Goal: Task Accomplishment & Management: Complete application form

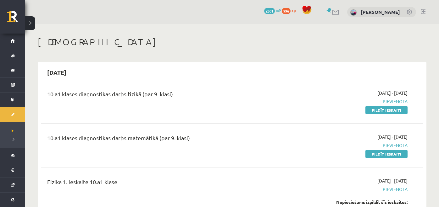
scroll to position [17, 0]
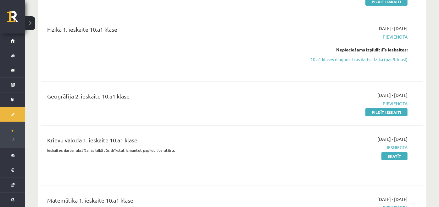
scroll to position [152, 0]
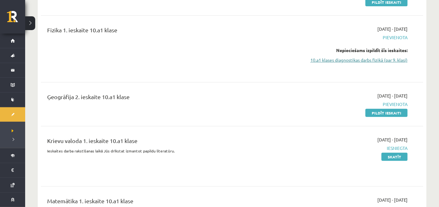
click at [355, 58] on link "10.a1 klases diagnostikas darbs fizikā (par 9. klasi)" at bounding box center [351, 60] width 114 height 7
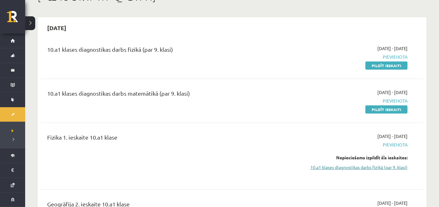
scroll to position [42, 0]
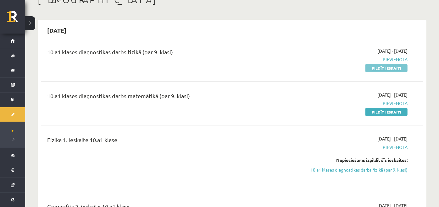
click at [386, 69] on link "Pildīt ieskaiti" at bounding box center [386, 68] width 42 height 8
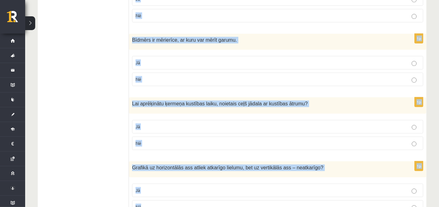
scroll to position [1026, 0]
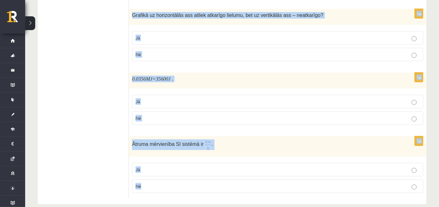
drag, startPoint x: 136, startPoint y: 31, endPoint x: 163, endPoint y: 183, distance: 154.3
copy form "Vai apgalvojums ir patiess? 1p Trešais Ņūtona likums nosaka, ka mijiedarbojotie…"
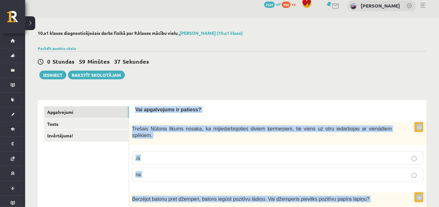
scroll to position [0, 0]
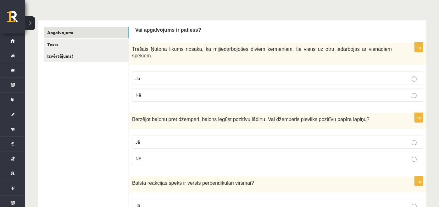
scroll to position [88, 0]
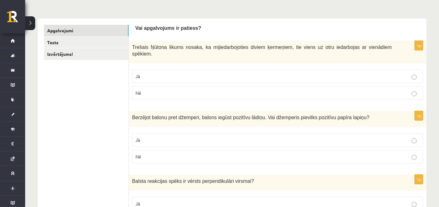
click at [152, 73] on p "Jā" at bounding box center [277, 76] width 284 height 7
click at [155, 150] on label "Nē" at bounding box center [277, 157] width 291 height 14
click at [156, 201] on p "Jā" at bounding box center [277, 204] width 284 height 7
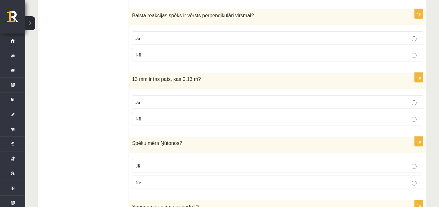
scroll to position [254, 0]
click at [225, 116] on p "Nē" at bounding box center [277, 119] width 284 height 7
click at [210, 163] on p "Jā" at bounding box center [277, 166] width 284 height 7
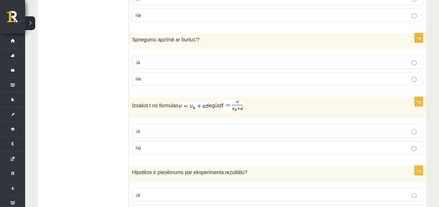
scroll to position [423, 0]
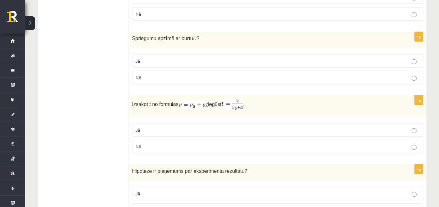
click at [190, 57] on label "Jā" at bounding box center [277, 61] width 291 height 14
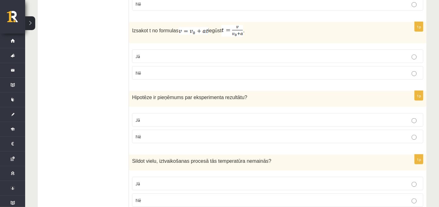
scroll to position [496, 0]
click at [189, 53] on label "Jā" at bounding box center [277, 57] width 291 height 14
click at [176, 114] on label "Jā" at bounding box center [277, 121] width 291 height 14
click at [178, 181] on p "Jā" at bounding box center [277, 184] width 284 height 7
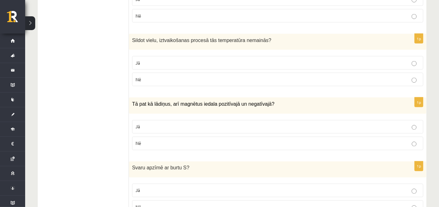
scroll to position [619, 0]
click at [175, 140] on p "Nē" at bounding box center [277, 143] width 284 height 7
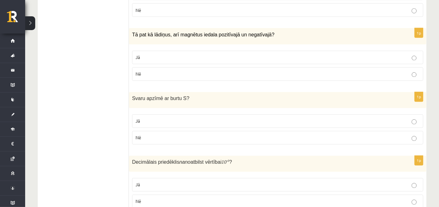
click at [175, 134] on label "Nē" at bounding box center [277, 138] width 291 height 14
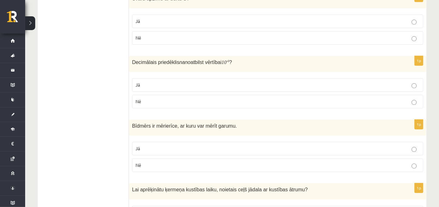
scroll to position [788, 0]
click at [164, 97] on p "Nē" at bounding box center [277, 100] width 284 height 7
click at [162, 143] on label "Jā" at bounding box center [277, 148] width 291 height 14
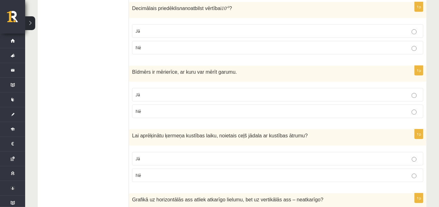
scroll to position [847, 0]
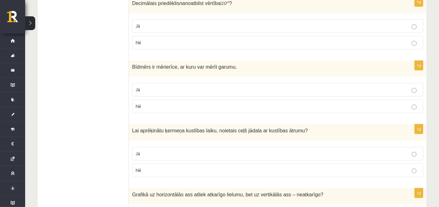
click at [162, 151] on p "Jā" at bounding box center [277, 154] width 284 height 7
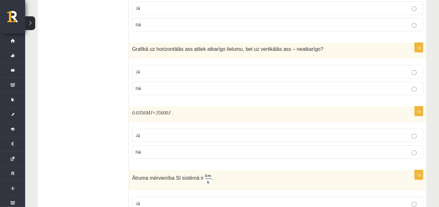
scroll to position [994, 0]
click at [165, 80] on label "Nē" at bounding box center [277, 87] width 291 height 14
click at [176, 131] on p "Jā" at bounding box center [277, 134] width 284 height 7
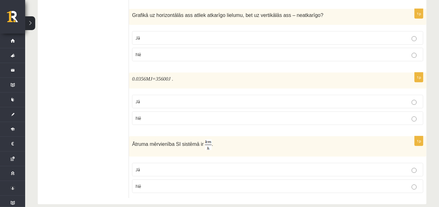
click at [168, 167] on p "Jā" at bounding box center [277, 170] width 284 height 7
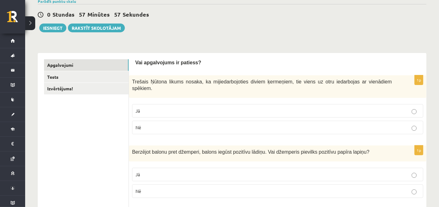
scroll to position [0, 0]
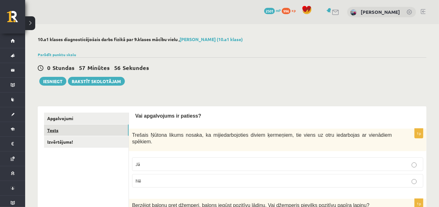
click at [83, 130] on link "Tests" at bounding box center [86, 131] width 85 height 12
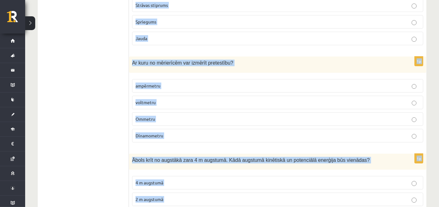
scroll to position [1278, 0]
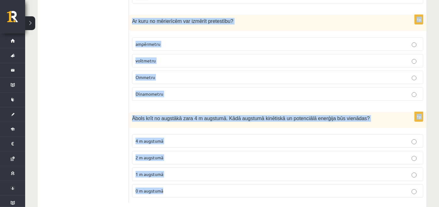
drag, startPoint x: 130, startPoint y: 123, endPoint x: 198, endPoint y: 182, distance: 89.3
copy form "Izsakot m no formulas , iegūst… m = F ⋅ a m = F ⋅ a m = F a m = F a m = a F m =…"
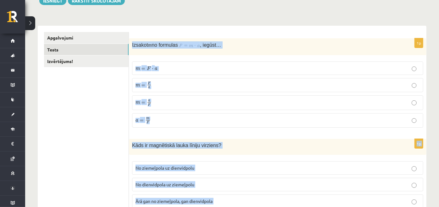
scroll to position [0, 0]
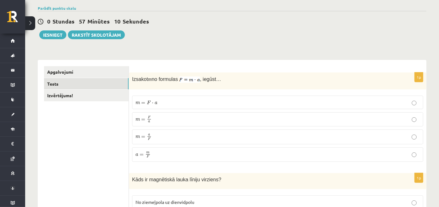
scroll to position [43, 0]
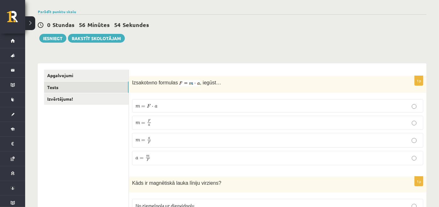
click at [161, 121] on p "m = F a m = F a" at bounding box center [277, 123] width 284 height 8
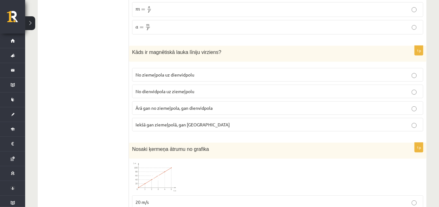
scroll to position [174, 0]
click at [188, 77] on label "No ziemeļpola uz dienvidpolu" at bounding box center [277, 75] width 291 height 14
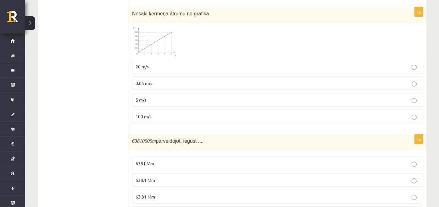
scroll to position [311, 0]
click at [157, 113] on p "100 m/s" at bounding box center [277, 116] width 284 height 7
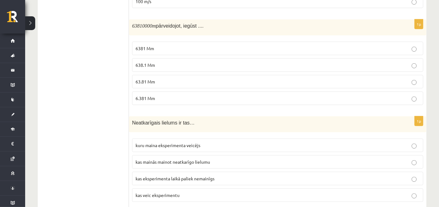
scroll to position [425, 0]
click at [160, 79] on p "63.81 Mm" at bounding box center [277, 82] width 284 height 7
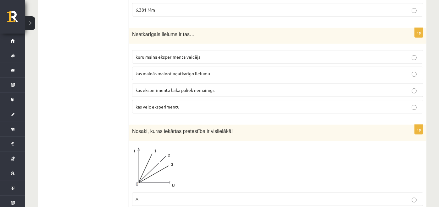
scroll to position [515, 0]
click at [170, 53] on span "kuru maina eksperimenta veicējs" at bounding box center [167, 56] width 65 height 6
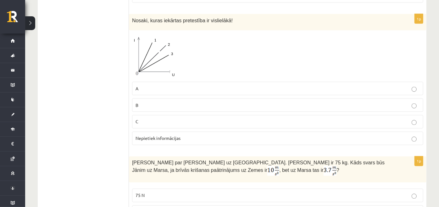
scroll to position [626, 0]
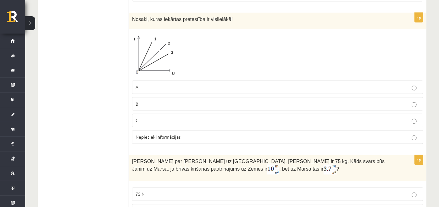
click at [163, 135] on span "Nepietiek informācijas" at bounding box center [157, 138] width 45 height 6
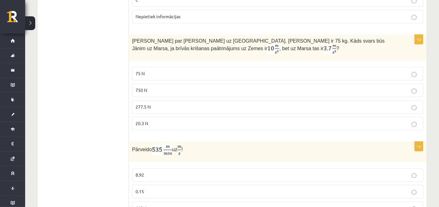
scroll to position [769, 0]
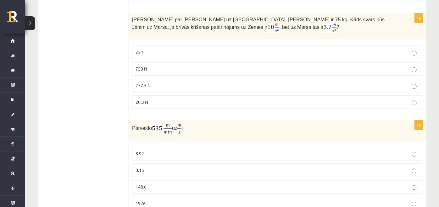
click at [148, 83] on span "277.5 N" at bounding box center [142, 86] width 15 height 6
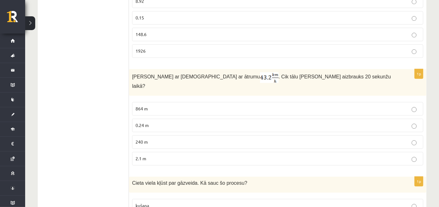
scroll to position [922, 0]
click at [165, 135] on label "240 m" at bounding box center [277, 142] width 291 height 14
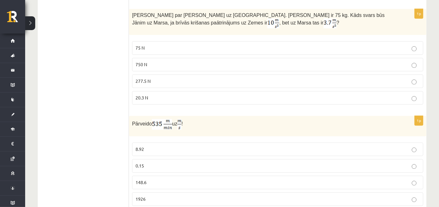
scroll to position [772, 0]
drag, startPoint x: 165, startPoint y: 126, endPoint x: 183, endPoint y: 118, distance: 19.6
click at [183, 118] on div "Pārveido uz !" at bounding box center [277, 127] width 297 height 20
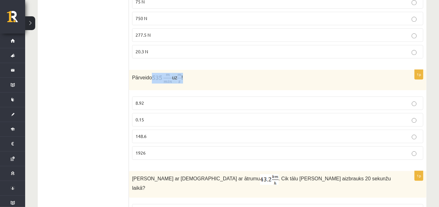
scroll to position [820, 0]
drag, startPoint x: 183, startPoint y: 118, endPoint x: 210, endPoint y: 127, distance: 28.9
click at [210, 133] on p "148.6" at bounding box center [277, 136] width 284 height 7
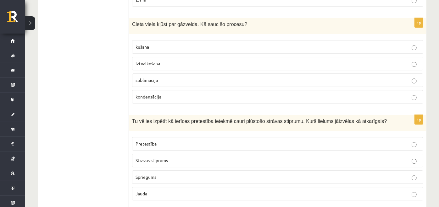
scroll to position [1080, 0]
click at [155, 78] on span "sublimācija" at bounding box center [146, 81] width 22 height 6
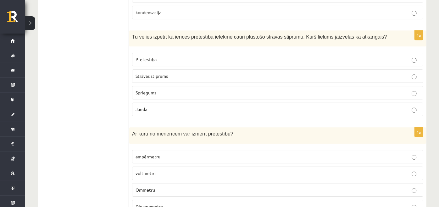
scroll to position [1166, 0]
click at [151, 73] on span "Strāvas stiprums" at bounding box center [151, 76] width 32 height 6
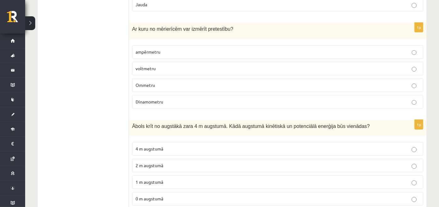
scroll to position [1270, 0]
click at [163, 82] on p "Ommetru" at bounding box center [277, 85] width 284 height 7
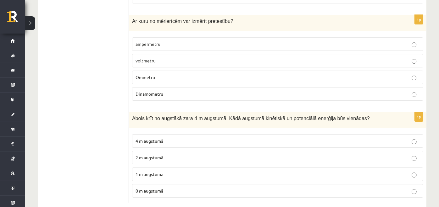
click at [167, 151] on label "2 m augstumā" at bounding box center [277, 158] width 291 height 14
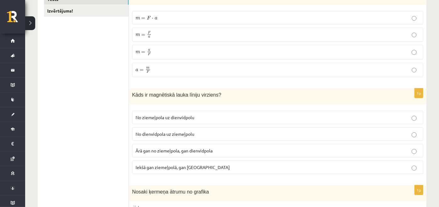
scroll to position [0, 0]
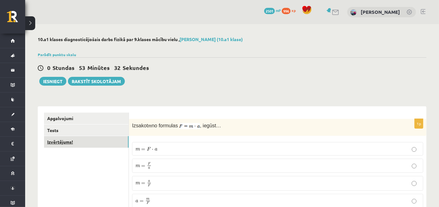
click at [84, 140] on link "Izvērtējums!" at bounding box center [86, 142] width 85 height 12
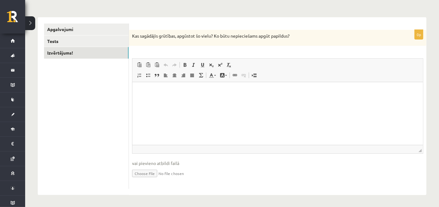
scroll to position [45, 0]
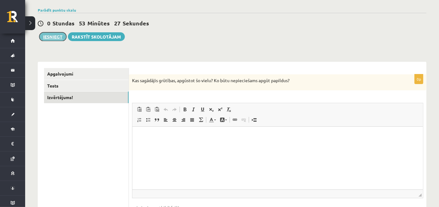
click at [48, 35] on button "Iesniegt" at bounding box center [52, 36] width 27 height 9
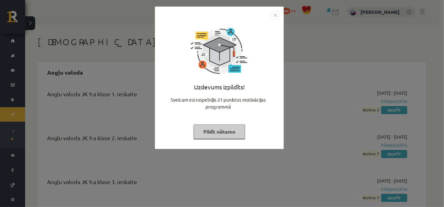
click at [202, 133] on button "Pildīt nākamo" at bounding box center [220, 132] width 52 height 14
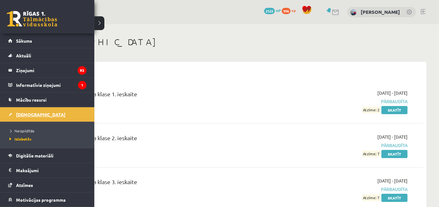
click at [21, 112] on span "[DEMOGRAPHIC_DATA]" at bounding box center [40, 115] width 49 height 6
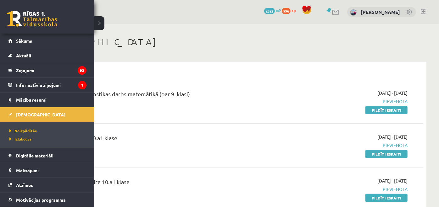
click at [26, 118] on link "[DEMOGRAPHIC_DATA]" at bounding box center [47, 115] width 78 height 14
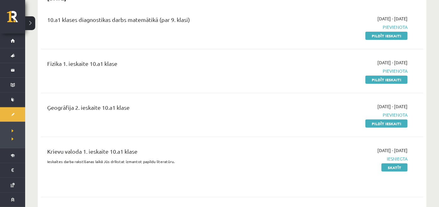
scroll to position [75, 0]
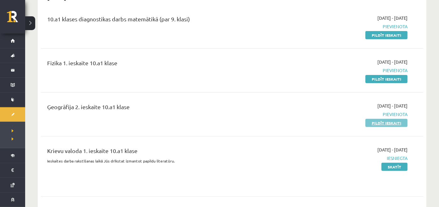
click at [378, 122] on link "Pildīt ieskaiti" at bounding box center [386, 123] width 42 height 8
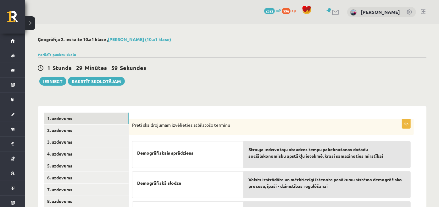
scroll to position [103, 0]
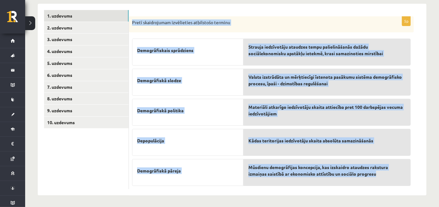
drag, startPoint x: 130, startPoint y: 21, endPoint x: 382, endPoint y: 178, distance: 296.2
click at [382, 178] on div "5p Pretī skaidrojumam izvēlieties atbilstošo terminu Demogrāfiskais sprādziens …" at bounding box center [271, 103] width 285 height 174
copy div "Pretī skaidrojumam izvēlieties atbilstošo terminu Demogrāfiskais sprādziens Dem…"
click at [238, 26] on div "Pretī skaidrojumam izvēlieties atbilstošo terminu" at bounding box center [271, 24] width 285 height 16
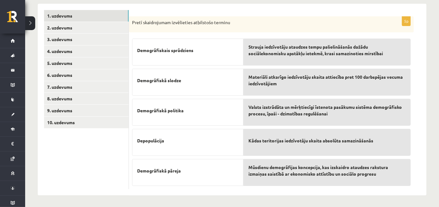
click at [274, 88] on div "Materiāli atkarīgo iedzīvotāju skaita attiecība pret 100 darbspējas vecuma iedz…" at bounding box center [326, 82] width 167 height 27
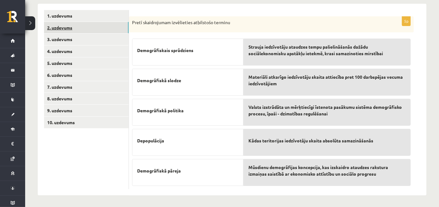
click at [64, 27] on link "2. uzdevums" at bounding box center [86, 28] width 85 height 12
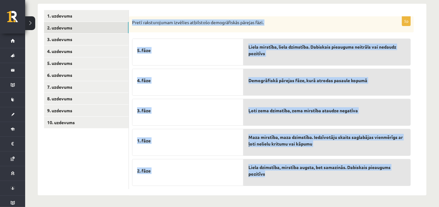
drag, startPoint x: 132, startPoint y: 21, endPoint x: 310, endPoint y: 179, distance: 238.1
click at [310, 179] on div "5p Pretī raksturojumam izvēlies atbilstošo demogrāfiskās pārejas fāzi. 5. fāze …" at bounding box center [271, 103] width 285 height 174
copy div "Pretī raksturojumam izvēlies atbilstošo demogrāfiskās pārejas fāzi. 5. fāze 4. …"
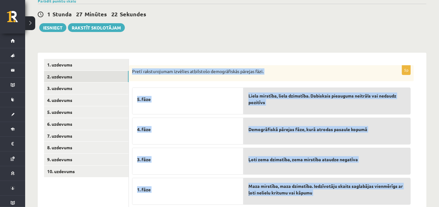
scroll to position [53, 0]
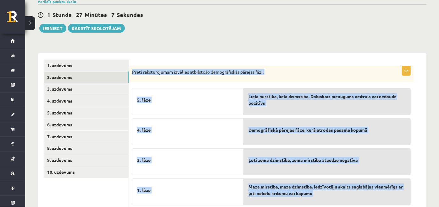
click at [203, 43] on div "**********" at bounding box center [232, 114] width 414 height 287
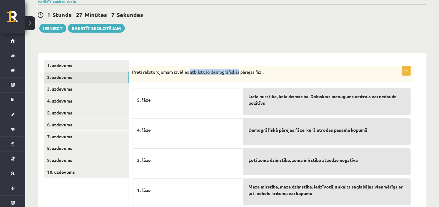
drag, startPoint x: 203, startPoint y: 43, endPoint x: 269, endPoint y: 69, distance: 71.4
click at [269, 69] on div "**********" at bounding box center [232, 114] width 414 height 287
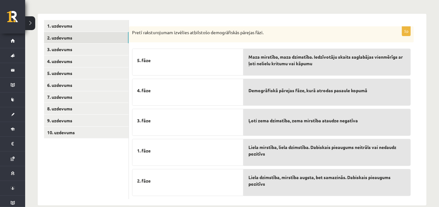
scroll to position [103, 0]
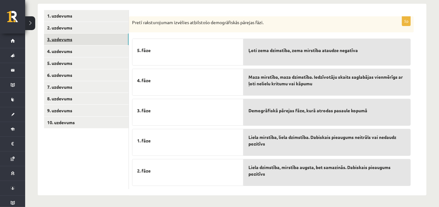
click at [72, 42] on link "3. uzdevums" at bounding box center [86, 40] width 85 height 12
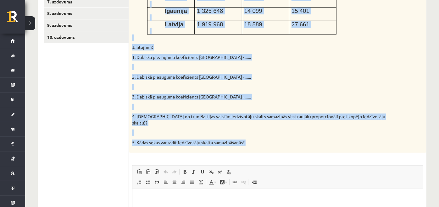
scroll to position [284, 0]
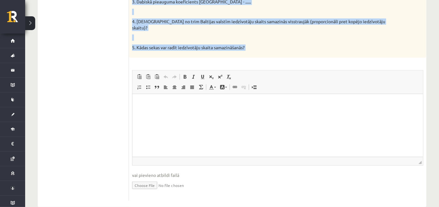
drag, startPoint x: 266, startPoint y: 144, endPoint x: 224, endPoint y: 108, distance: 55.9
copy form "Par pareizi veiktiem aprēķiniem 3 punkti, par atbilstoši norādītu valsti 1 punk…"
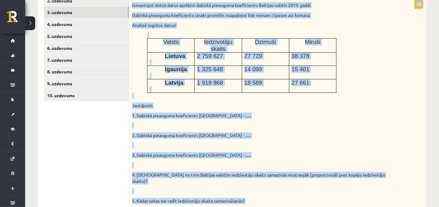
scroll to position [122, 0]
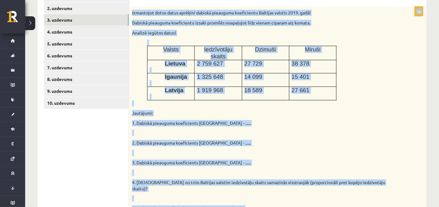
click at [258, 134] on div "Izmantojot dotos datus aprēķini dabiskā pieauguma koeficientu Baltijas valstīs …" at bounding box center [277, 113] width 297 height 212
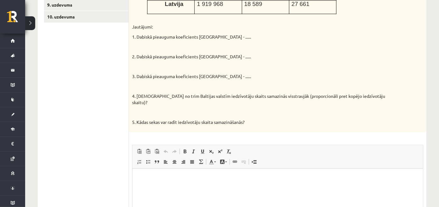
scroll to position [226, 0]
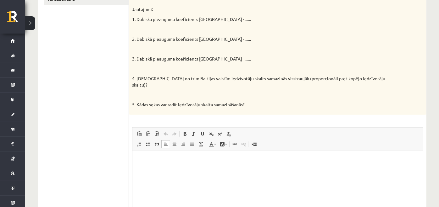
click at [149, 170] on html at bounding box center [277, 160] width 290 height 19
click at [146, 163] on p "**" at bounding box center [277, 160] width 278 height 7
click at [148, 163] on p "**" at bounding box center [277, 160] width 278 height 7
click at [142, 157] on html "**********" at bounding box center [277, 166] width 290 height 30
click at [144, 174] on p "**" at bounding box center [277, 171] width 278 height 7
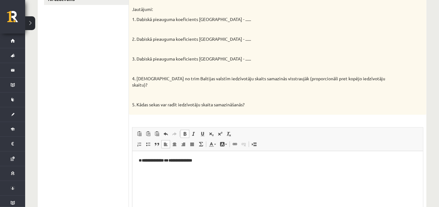
click at [211, 162] on p "**********" at bounding box center [277, 160] width 278 height 7
click at [170, 160] on p "**********" at bounding box center [277, 160] width 278 height 7
click at [209, 162] on p "**********" at bounding box center [277, 160] width 278 height 7
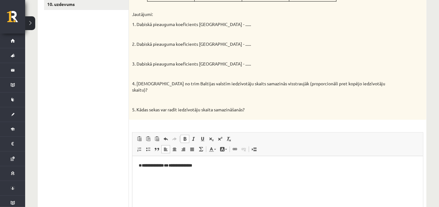
scroll to position [222, 0]
click at [207, 169] on html "**********" at bounding box center [277, 165] width 290 height 19
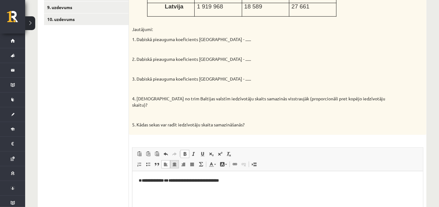
scroll to position [207, 0]
click at [252, 201] on p "**********" at bounding box center [277, 201] width 278 height 7
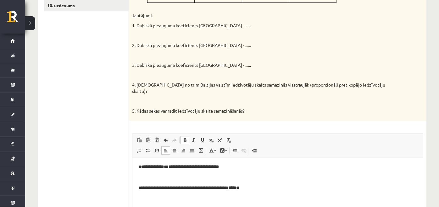
scroll to position [221, 0]
click at [261, 188] on p "**********" at bounding box center [277, 187] width 278 height 7
click at [133, 185] on html "**********" at bounding box center [277, 182] width 290 height 51
click at [262, 187] on p "**********" at bounding box center [277, 187] width 278 height 7
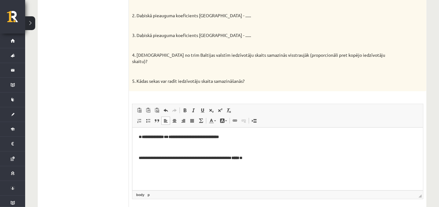
scroll to position [23, 0]
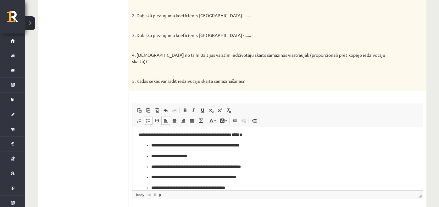
click at [143, 142] on body "**********" at bounding box center [277, 156] width 278 height 91
click at [150, 154] on ul "**********" at bounding box center [277, 172] width 278 height 38
click at [149, 164] on ul "**********" at bounding box center [277, 178] width 278 height 28
click at [150, 176] on ul "**********" at bounding box center [277, 182] width 278 height 17
click at [150, 186] on ul "**********" at bounding box center [277, 188] width 278 height 7
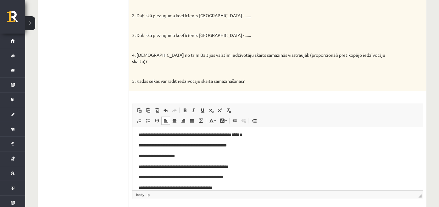
click at [139, 146] on p "**********" at bounding box center [274, 145] width 273 height 7
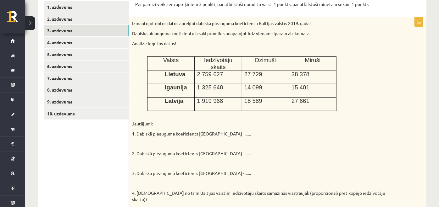
scroll to position [111, 0]
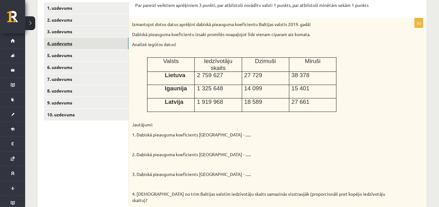
click at [101, 39] on link "4. uzdevums" at bounding box center [86, 44] width 85 height 12
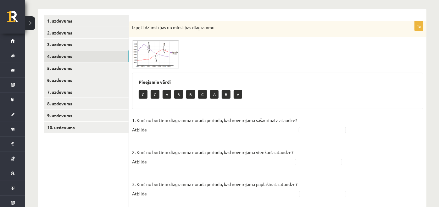
scroll to position [97, 0]
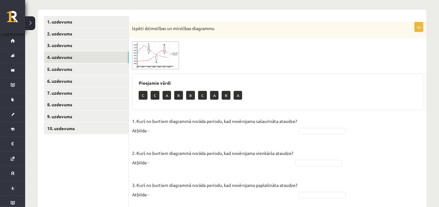
click at [154, 25] on p "Izpēti dzimstības un mirstības diagrammu" at bounding box center [262, 28] width 260 height 6
click at [157, 56] on span at bounding box center [156, 57] width 10 height 10
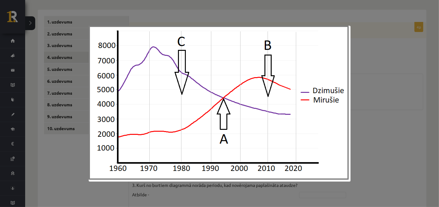
click at [271, 81] on img at bounding box center [220, 104] width 262 height 156
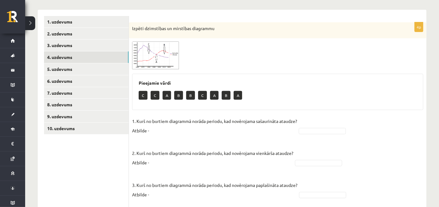
click at [184, 64] on div at bounding box center [277, 55] width 291 height 28
click at [176, 63] on img at bounding box center [155, 55] width 47 height 28
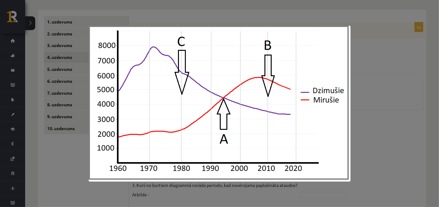
click at [176, 63] on img at bounding box center [220, 104] width 262 height 156
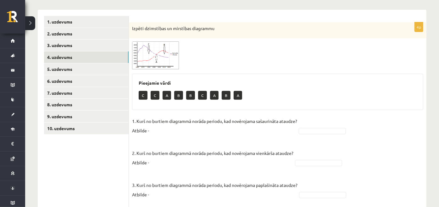
click at [180, 62] on div at bounding box center [277, 55] width 291 height 28
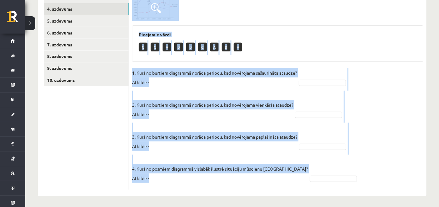
scroll to position [146, 0]
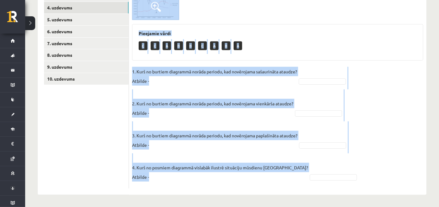
drag, startPoint x: 129, startPoint y: 26, endPoint x: 212, endPoint y: 196, distance: 188.9
click at [212, 196] on div "**********" at bounding box center [232, 43] width 414 height 330
copy div "Izpēti dzimstības un mirstības diagrammu Pieejamie vārdi C C A B B C A B A 1. K…"
click at [159, 6] on span at bounding box center [156, 7] width 10 height 10
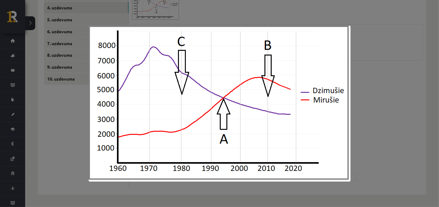
click at [417, 92] on div at bounding box center [219, 103] width 439 height 207
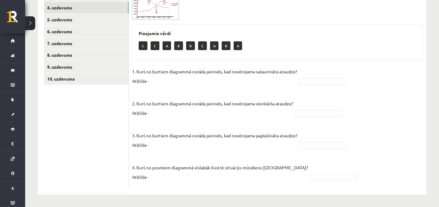
click at [168, 15] on img at bounding box center [155, 6] width 47 height 28
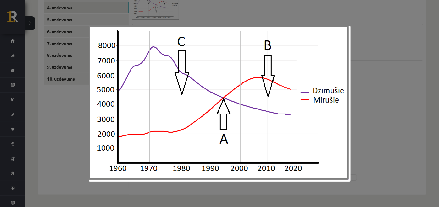
click at [370, 116] on div at bounding box center [219, 103] width 439 height 207
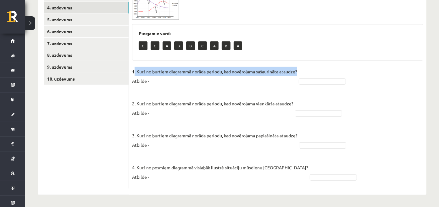
drag, startPoint x: 134, startPoint y: 69, endPoint x: 300, endPoint y: 73, distance: 165.7
click at [297, 73] on p "1. Kurš no burtiem diagrammā norāda periodu, kad novērojama sašaurināta ataudze…" at bounding box center [214, 76] width 165 height 19
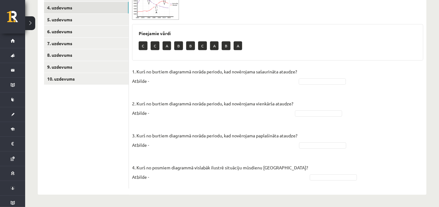
click at [90, 119] on ul "1. uzdevums 2. uzdevums 3. uzdevums 4. uzdevums 5. uzdevums 6. uzdevums 7. uzde…" at bounding box center [86, 77] width 85 height 223
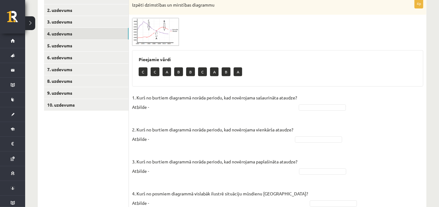
scroll to position [121, 0]
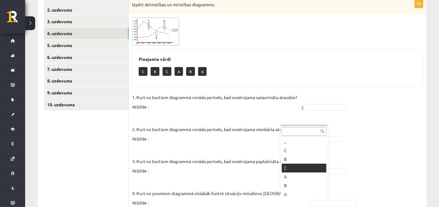
drag, startPoint x: 318, startPoint y: 202, endPoint x: 307, endPoint y: 170, distance: 33.7
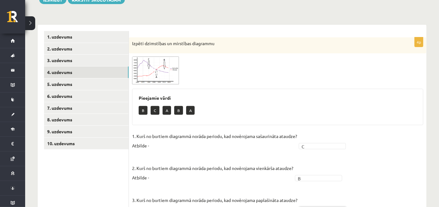
scroll to position [75, 0]
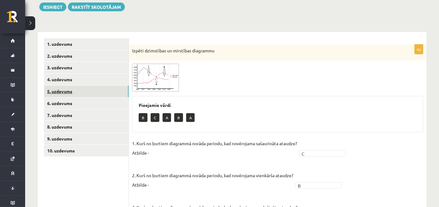
click at [72, 87] on link "5. uzdevums" at bounding box center [86, 92] width 85 height 12
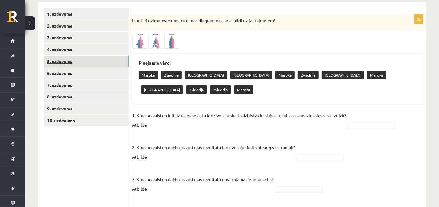
scroll to position [105, 0]
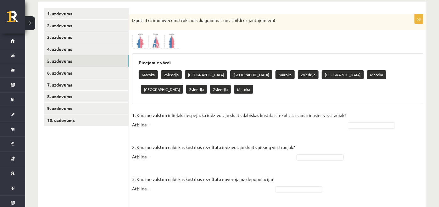
click at [156, 39] on img at bounding box center [155, 41] width 47 height 16
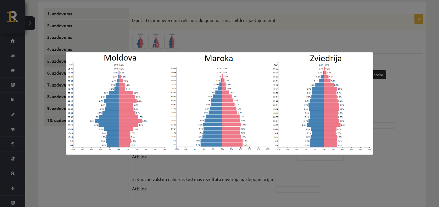
drag, startPoint x: 196, startPoint y: 31, endPoint x: 145, endPoint y: 15, distance: 54.4
click at [145, 15] on div at bounding box center [219, 103] width 439 height 207
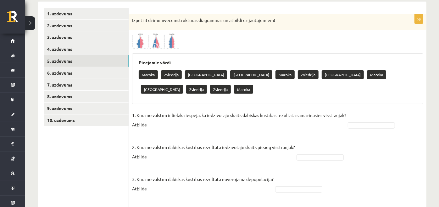
click at [145, 15] on div "Izpēti 3 dzimumvecumstruktūras diagrammas un atbildi uz jautājumiem!" at bounding box center [277, 22] width 297 height 16
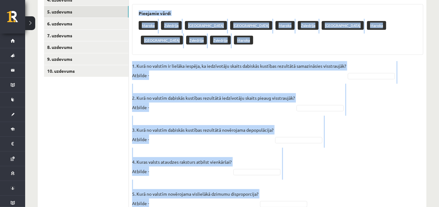
scroll to position [166, 0]
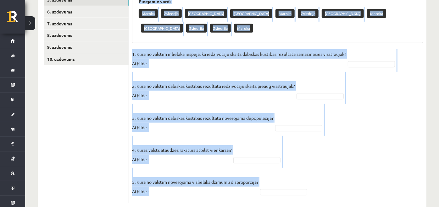
drag, startPoint x: 132, startPoint y: 19, endPoint x: 199, endPoint y: 190, distance: 184.2
click at [199, 190] on div "5p Izpēti 3 dzimumvecumstruktūras diagrammas un atbildi uz jautājumiem! Pieejam…" at bounding box center [277, 75] width 297 height 270
copy div "Izpēti 3 dzimumvecumstruktūras diagrammas un atbildi uz jautājumiem! Pieejamie …"
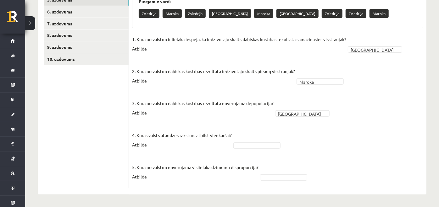
click at [288, 149] on fieldset "1. Kurā no valstīm ir lielāka iespēja, ka iedzīvotāju skaits dabiskās kustības …" at bounding box center [277, 110] width 291 height 151
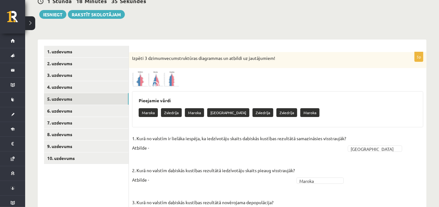
scroll to position [67, 0]
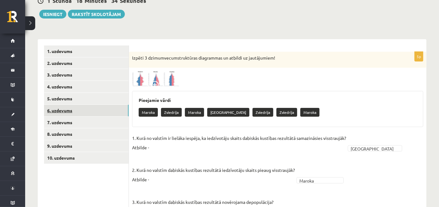
click at [105, 112] on link "6. uzdevums" at bounding box center [86, 111] width 85 height 12
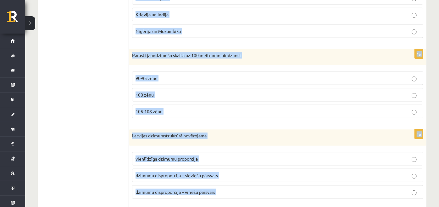
scroll to position [598, 0]
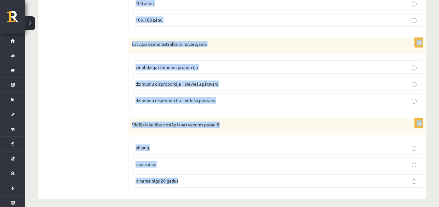
drag, startPoint x: 132, startPoint y: 55, endPoint x: 198, endPoint y: 185, distance: 145.8
copy form "Mediānais vecums pasaule pieaug samazinās ir nemainīgs 20 gadus 1p Kurās no min…"
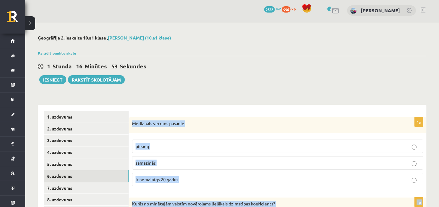
scroll to position [0, 0]
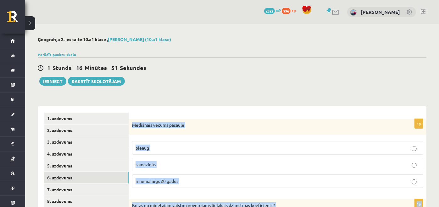
click at [176, 149] on p "pieaug" at bounding box center [277, 148] width 284 height 7
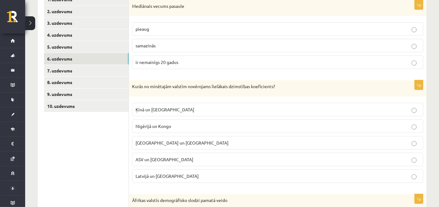
scroll to position [129, 0]
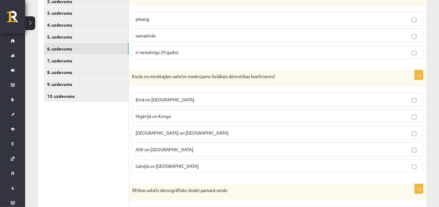
click at [170, 111] on label "Nigērijā un Kongo" at bounding box center [277, 117] width 291 height 14
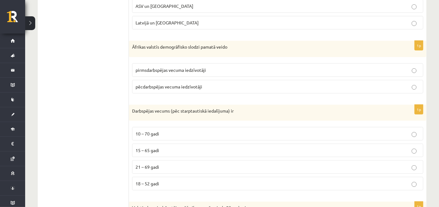
scroll to position [273, 0]
click at [171, 70] on span "pirmsdarbspējas vecuma iedzīvotāji" at bounding box center [170, 70] width 70 height 6
click at [160, 145] on label "15 – 65 gadi" at bounding box center [277, 151] width 291 height 14
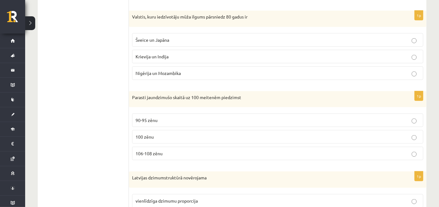
scroll to position [464, 0]
click at [151, 37] on span "Šveice un Japāna" at bounding box center [152, 40] width 34 height 6
click at [157, 151] on span "106-108 zēnu" at bounding box center [148, 154] width 27 height 6
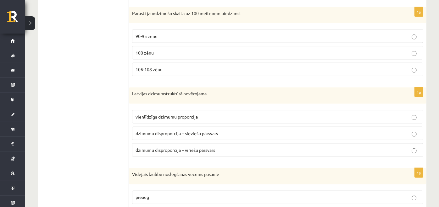
scroll to position [598, 0]
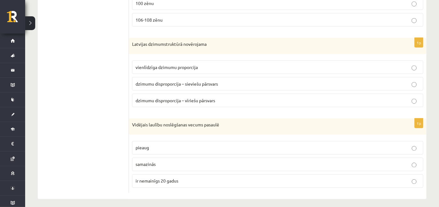
click at [168, 84] on label "dzimumu disproporcija – sieviešu pārsvars" at bounding box center [277, 84] width 291 height 14
click at [166, 145] on p "pieaug" at bounding box center [277, 148] width 284 height 7
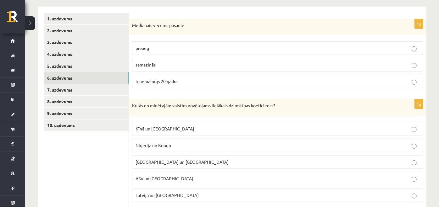
scroll to position [100, 0]
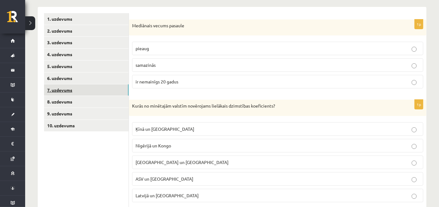
click at [94, 88] on link "7. uzdevums" at bounding box center [86, 91] width 85 height 12
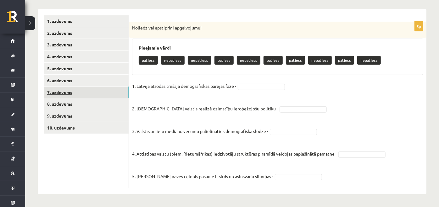
scroll to position [97, 0]
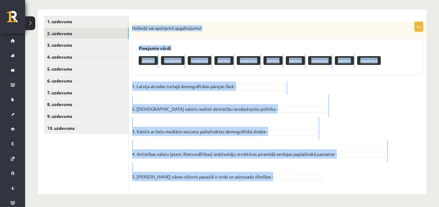
drag, startPoint x: 132, startPoint y: 27, endPoint x: 283, endPoint y: 196, distance: 226.9
click at [283, 196] on div "**********" at bounding box center [232, 67] width 414 height 280
copy div "Noliedz vai apstiprini apgalvojumu! Pieejamie vārdi patiess nepatiess nepatiess…"
click at [200, 36] on div "Noliedz vai apstiprini apgalvojumu!" at bounding box center [277, 30] width 297 height 16
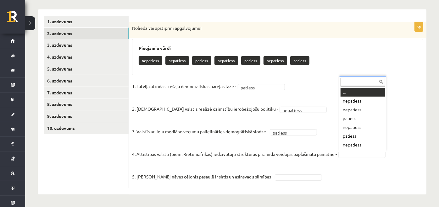
scroll to position [7, 0]
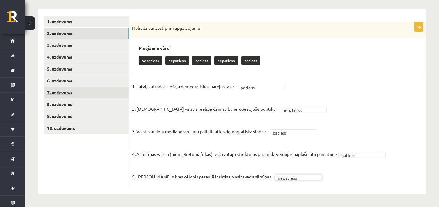
click at [81, 92] on link "7. uzdevums" at bounding box center [86, 93] width 85 height 12
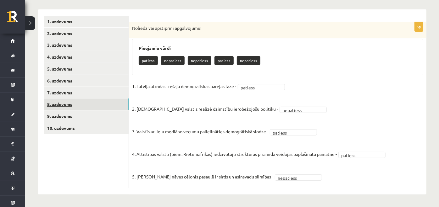
click at [80, 100] on link "8. uzdevums" at bounding box center [86, 105] width 85 height 12
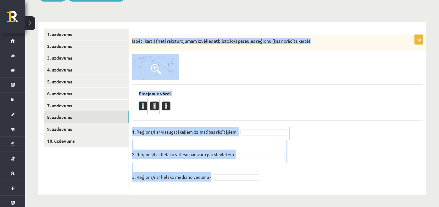
drag, startPoint x: 130, startPoint y: 39, endPoint x: 211, endPoint y: 174, distance: 157.6
click at [211, 174] on div "3p Izpēti karti! Pretī raksturojumam izvēlies atbilstošo/s pasaules reģionu (ka…" at bounding box center [277, 112] width 297 height 154
copy div "Izpēti karti! Pretī raksturojumam izvēlies atbilstošo/s pasaules reģionu (kas n…"
click at [188, 63] on div at bounding box center [277, 67] width 291 height 26
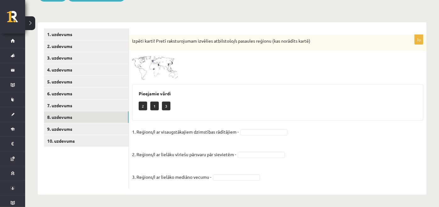
click at [158, 70] on span at bounding box center [156, 69] width 10 height 10
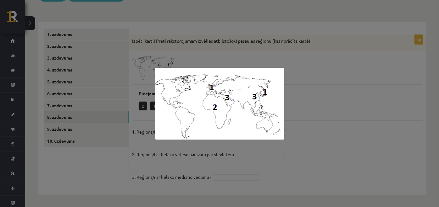
click at [306, 76] on div at bounding box center [219, 103] width 439 height 207
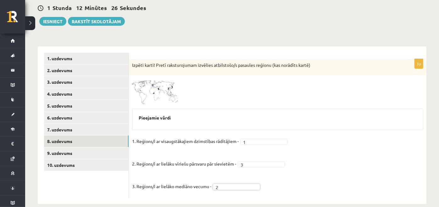
scroll to position [59, 0]
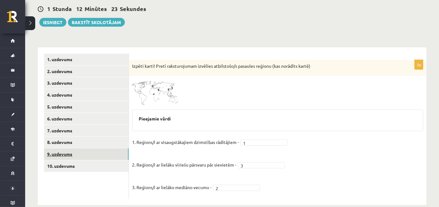
click at [123, 151] on link "9. uzdevums" at bounding box center [86, 155] width 85 height 12
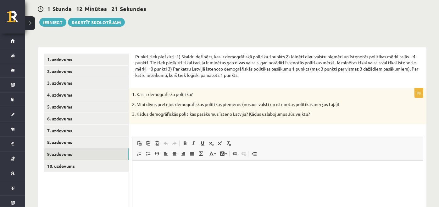
scroll to position [0, 0]
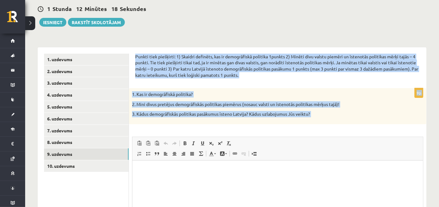
drag, startPoint x: 129, startPoint y: 55, endPoint x: 295, endPoint y: 124, distance: 180.1
click at [295, 124] on div "Punkti tiek piešķirti: 1) Skaidri definēts, kas ir demogrāfiskā politika 1punkt…" at bounding box center [277, 160] width 297 height 227
copy form "Punkti tiek piešķirti: 1) Skaidri definēts, kas ir demogrāfiskā politika 1punkt…"
click at [156, 89] on div "1. Kas ir demogrāfiskā politika? 2. Mini divus pretējus demogrāfiskās politikas…" at bounding box center [277, 106] width 297 height 36
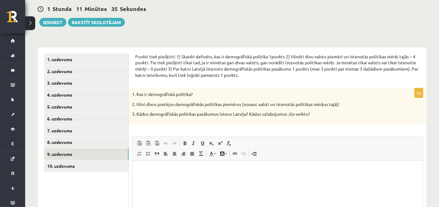
click at [134, 168] on html at bounding box center [277, 170] width 290 height 19
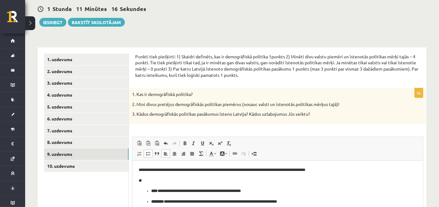
click at [149, 191] on ul "**********" at bounding box center [277, 196] width 278 height 17
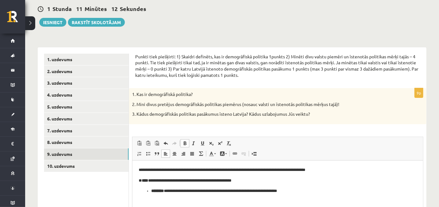
click at [149, 191] on ul "**********" at bounding box center [277, 191] width 278 height 7
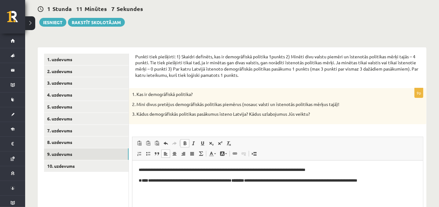
click at [395, 182] on p "**********" at bounding box center [277, 181] width 278 height 7
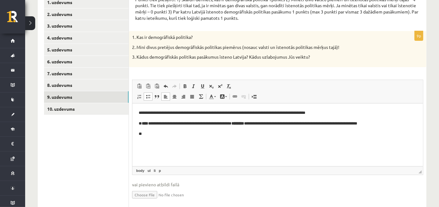
scroll to position [2, 0]
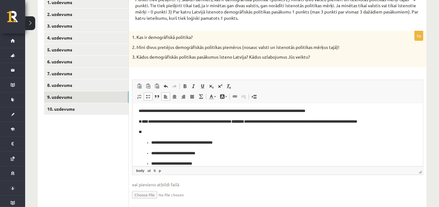
click at [149, 141] on ul "**********" at bounding box center [277, 154] width 278 height 28
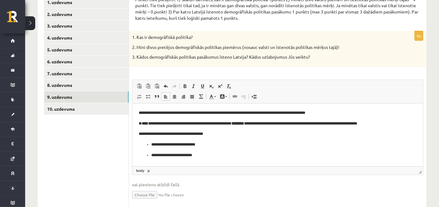
click at [148, 145] on ul "**********" at bounding box center [277, 149] width 278 height 17
click at [149, 144] on ul "**********" at bounding box center [277, 144] width 278 height 7
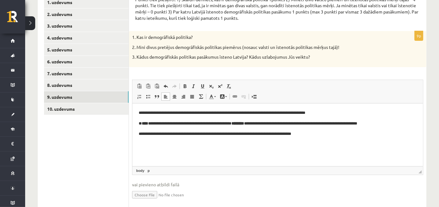
click at [328, 135] on p "**********" at bounding box center [277, 134] width 278 height 7
click at [152, 150] on html "**********" at bounding box center [277, 128] width 290 height 51
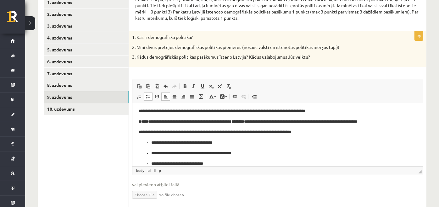
click at [149, 141] on ul "**********" at bounding box center [277, 154] width 278 height 28
click at [147, 150] on body "**********" at bounding box center [277, 137] width 278 height 59
click at [149, 163] on ul "**********" at bounding box center [277, 164] width 278 height 7
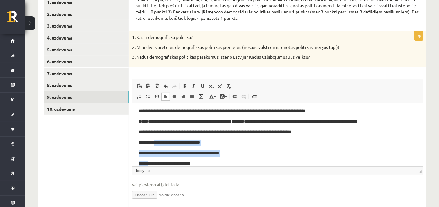
drag, startPoint x: 149, startPoint y: 163, endPoint x: 155, endPoint y: 142, distance: 21.1
click at [155, 142] on body "**********" at bounding box center [277, 137] width 278 height 59
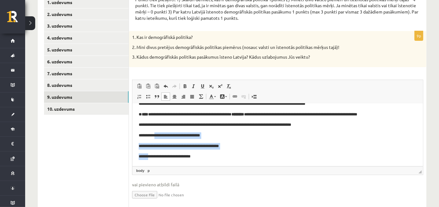
scroll to position [0, 0]
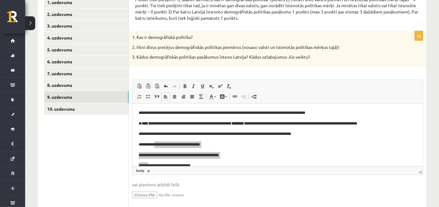
click at [106, 131] on ul "1. uzdevums 2. uzdevums 3. uzdevums 4. uzdevums 5. uzdevums 6. uzdevums 7. uzde…" at bounding box center [86, 104] width 85 height 214
click at [105, 111] on link "10. uzdevums" at bounding box center [86, 109] width 85 height 12
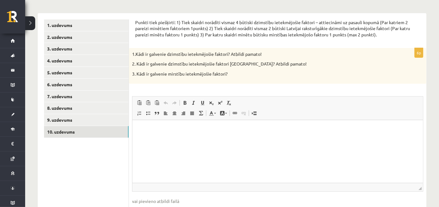
scroll to position [92, 0]
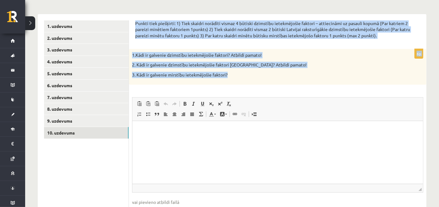
drag, startPoint x: 135, startPoint y: 18, endPoint x: 228, endPoint y: 75, distance: 109.1
click at [228, 75] on div "Punkti tiek piešķirti: 1) Tiek skaidri norādīti vismaz 4 būtiski dzimstību iete…" at bounding box center [277, 124] width 297 height 221
copy form "Punkti tiek piešķirti: 1) Tiek skaidri norādīti vismaz 4 būtiski dzimstību iete…"
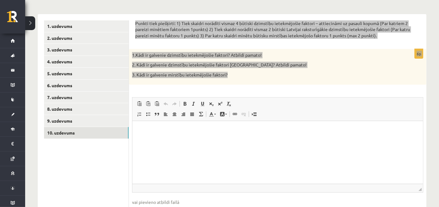
click at [154, 128] on p "Editor, wiswyg-editor-user-answer-47433953810320" at bounding box center [277, 131] width 278 height 7
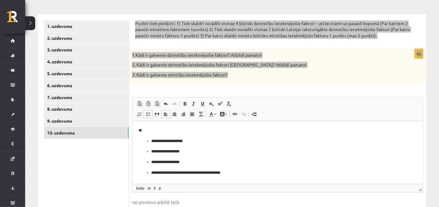
click at [148, 139] on ul "**********" at bounding box center [277, 157] width 278 height 38
click at [148, 149] on ul "**********" at bounding box center [277, 163] width 278 height 28
click at [149, 160] on ul "**********" at bounding box center [277, 167] width 278 height 17
click at [150, 173] on ul "**********" at bounding box center [277, 173] width 278 height 7
click at [136, 137] on html "**********" at bounding box center [277, 151] width 290 height 61
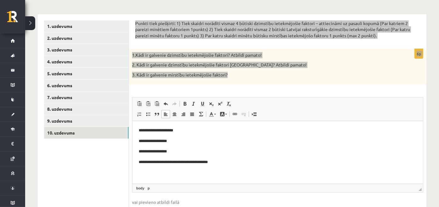
click at [134, 141] on html "**********" at bounding box center [277, 146] width 290 height 51
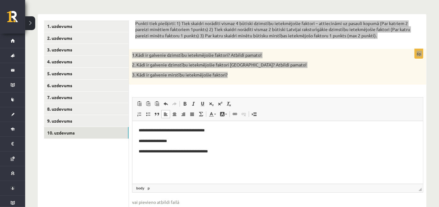
click at [132, 140] on html "**********" at bounding box center [277, 141] width 290 height 40
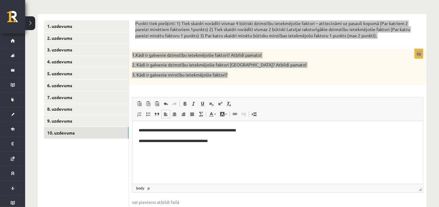
click at [136, 140] on html "**********" at bounding box center [277, 136] width 290 height 30
click at [333, 130] on p "**********" at bounding box center [277, 131] width 278 height 7
click at [147, 142] on p "**" at bounding box center [277, 141] width 278 height 7
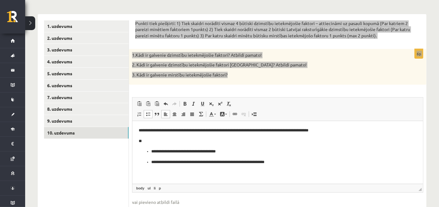
click at [151, 148] on body "**********" at bounding box center [277, 147] width 278 height 38
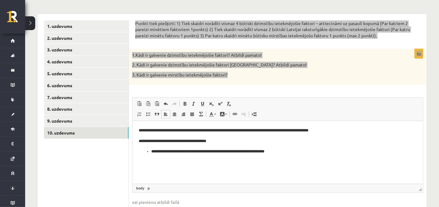
click at [149, 152] on ul "**********" at bounding box center [277, 152] width 278 height 7
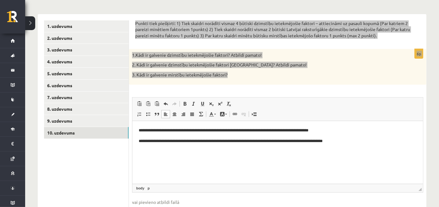
click at [365, 141] on p "**********" at bounding box center [277, 141] width 278 height 7
click at [150, 159] on ul "**********" at bounding box center [277, 167] width 278 height 17
click at [150, 160] on ul "**********" at bounding box center [277, 162] width 278 height 7
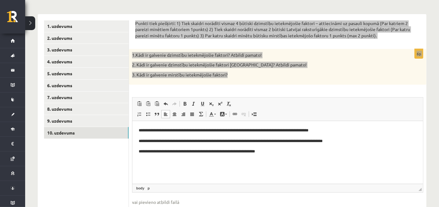
click at [158, 162] on html "**********" at bounding box center [277, 141] width 290 height 40
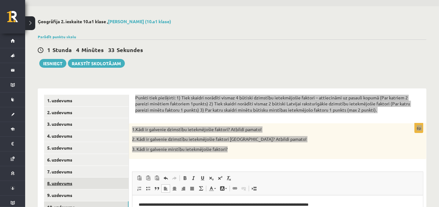
scroll to position [17, 0]
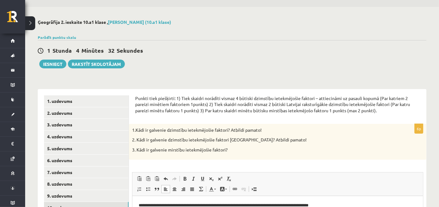
click at [118, 107] on ul "1. uzdevums 2. uzdevums 3. uzdevums 4. uzdevums 5. uzdevums 6. uzdevums 7. uzde…" at bounding box center [86, 200] width 85 height 208
click at [115, 100] on link "1. uzdevums" at bounding box center [86, 102] width 85 height 12
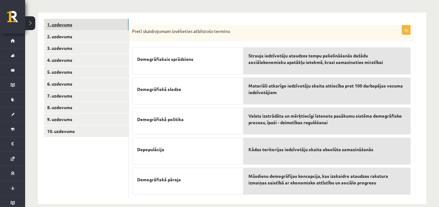
scroll to position [103, 0]
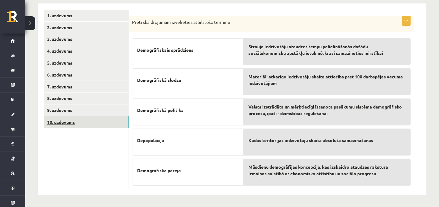
click at [104, 128] on link "10. uzdevums" at bounding box center [86, 123] width 85 height 12
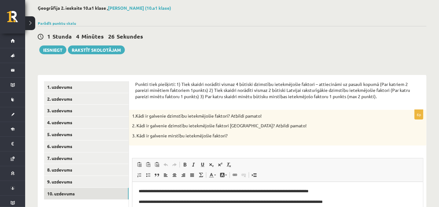
scroll to position [31, 0]
click at [53, 51] on button "Iesniegt" at bounding box center [52, 50] width 27 height 9
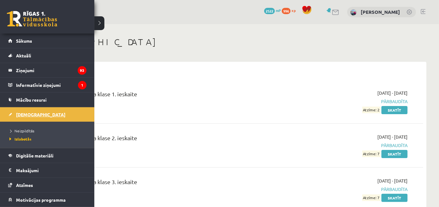
click at [21, 116] on span "[DEMOGRAPHIC_DATA]" at bounding box center [40, 115] width 49 height 6
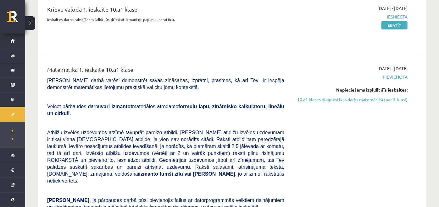
scroll to position [217, 0]
click at [316, 97] on link "10.a1 klases diagnostikas darbs matemātikā (par 9. klasi)" at bounding box center [351, 99] width 114 height 7
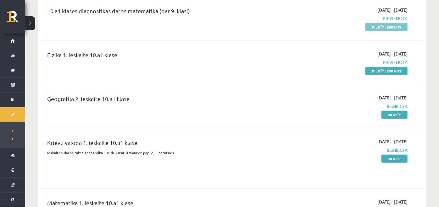
click at [380, 25] on link "Pildīt ieskaiti" at bounding box center [386, 27] width 42 height 8
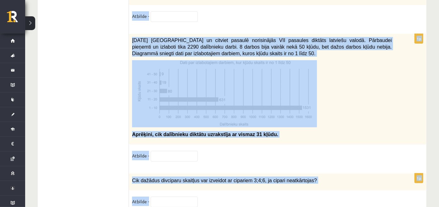
scroll to position [3250, 0]
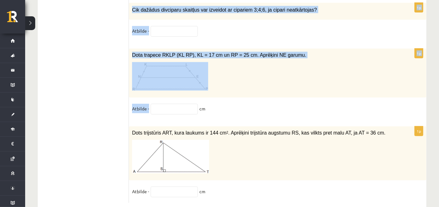
drag, startPoint x: 131, startPoint y: 122, endPoint x: 224, endPoint y: 174, distance: 106.5
copy form "Loremips dolors ametcons ad 4 el, seddoeiu temporin 41 ut. Laboreet dolorema al…"
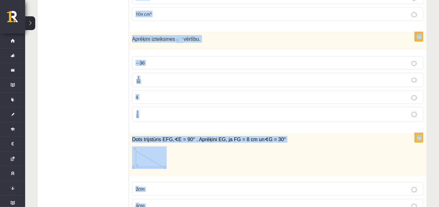
scroll to position [0, 0]
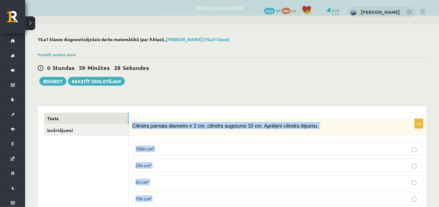
click at [163, 142] on label "100π cm³" at bounding box center [277, 149] width 291 height 14
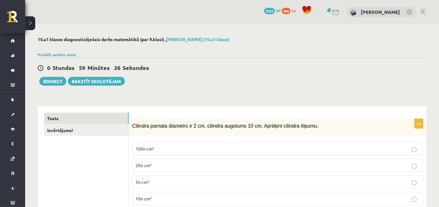
click at [158, 202] on label "10π cm³" at bounding box center [277, 199] width 291 height 14
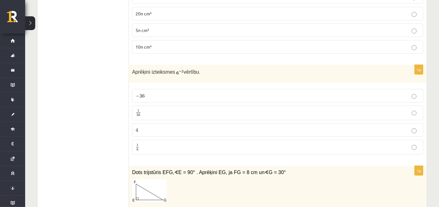
scroll to position [152, 0]
click at [155, 109] on p "1 36 1 36" at bounding box center [277, 113] width 284 height 8
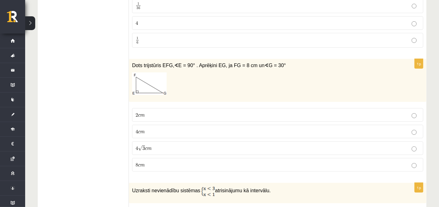
scroll to position [260, 0]
click at [152, 135] on label "4 c m 4 c m" at bounding box center [277, 132] width 291 height 14
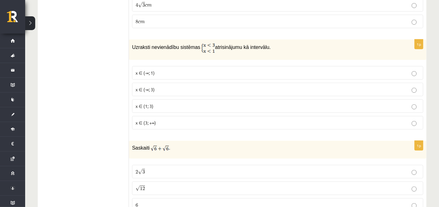
scroll to position [404, 0]
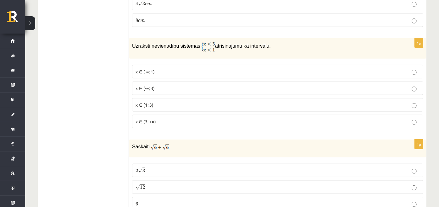
click at [163, 85] on p "x ∈ (-∞; 3)" at bounding box center [277, 88] width 284 height 7
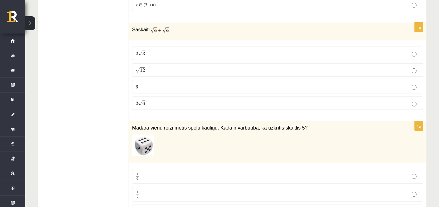
scroll to position [522, 0]
click at [149, 100] on p "2 √ 6 2 6" at bounding box center [277, 103] width 284 height 7
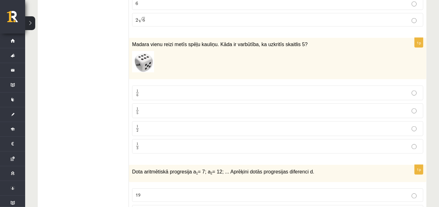
scroll to position [605, 0]
click at [154, 91] on p "1 6 1 6" at bounding box center [277, 93] width 284 height 8
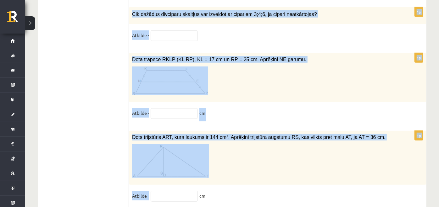
scroll to position [3250, 0]
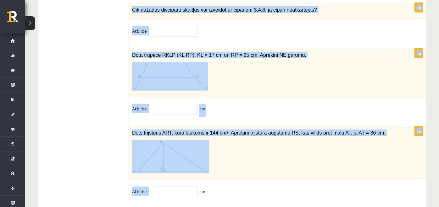
drag, startPoint x: 131, startPoint y: 35, endPoint x: 215, endPoint y: 173, distance: 161.7
copy form "Dota aritmētiskā progresija a 1 = 7; a 2 = 12; ... Aprēķini dotās progresijas d…"
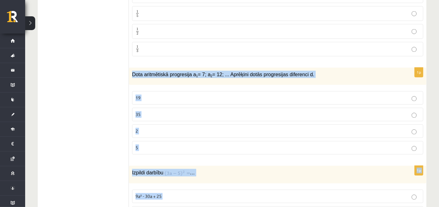
scroll to position [705, 0]
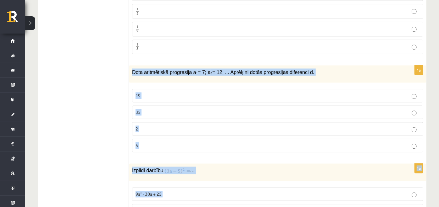
click at [148, 143] on p "5" at bounding box center [277, 146] width 284 height 7
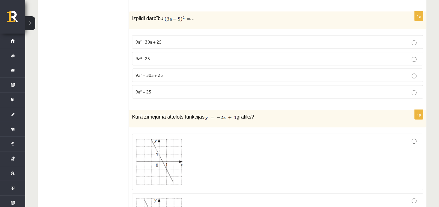
scroll to position [858, 0]
click at [160, 38] on p "9a² - 30a + 25" at bounding box center [277, 41] width 284 height 7
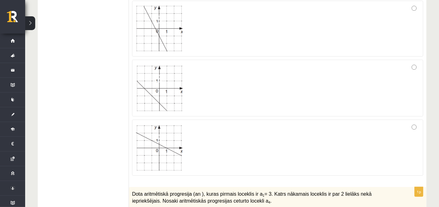
scroll to position [1051, 0]
click at [193, 123] on div at bounding box center [277, 147] width 284 height 49
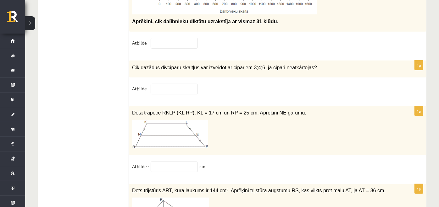
scroll to position [3250, 0]
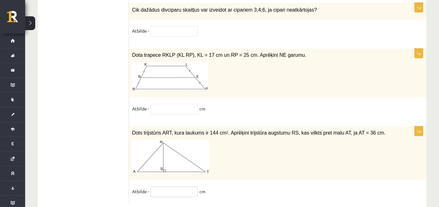
click at [166, 187] on input "text" at bounding box center [174, 192] width 47 height 11
type input "*"
click at [173, 104] on input "text" at bounding box center [174, 109] width 47 height 11
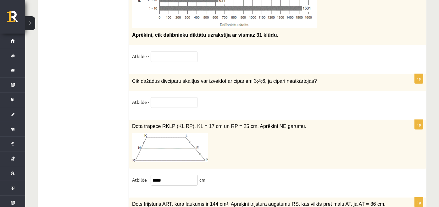
scroll to position [3178, 0]
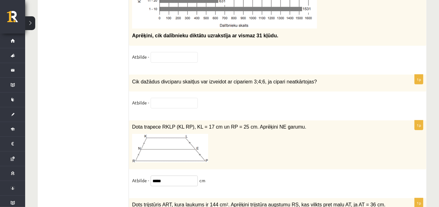
type input "*****"
click at [157, 98] on input "text" at bounding box center [174, 103] width 47 height 11
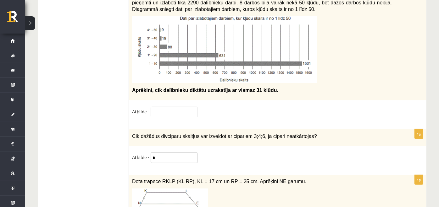
scroll to position [3123, 0]
type input "*"
click at [160, 107] on input "text" at bounding box center [174, 112] width 47 height 11
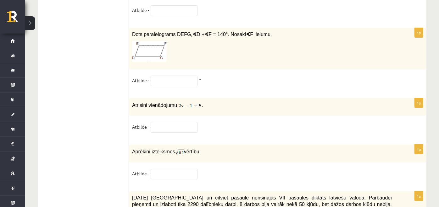
scroll to position [2921, 0]
type input "***"
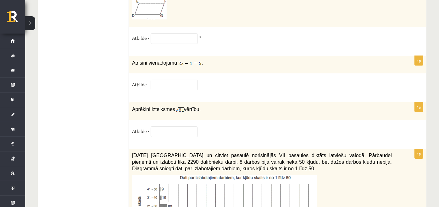
scroll to position [2964, 0]
click at [163, 127] on input "text" at bounding box center [174, 132] width 47 height 11
type input "*"
click at [160, 80] on fieldset "Atbilde -" at bounding box center [277, 86] width 291 height 13
click at [159, 80] on input "text" at bounding box center [174, 85] width 47 height 11
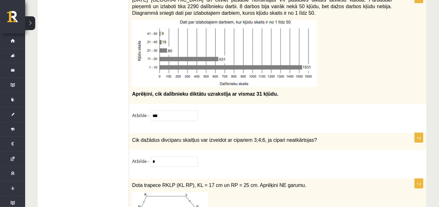
scroll to position [3121, 0]
click at [166, 110] on input "***" at bounding box center [174, 115] width 47 height 11
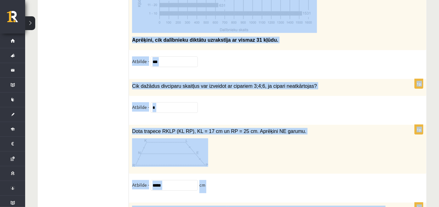
scroll to position [3250, 0]
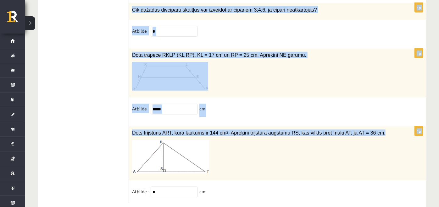
drag, startPoint x: 130, startPoint y: 121, endPoint x: 216, endPoint y: 176, distance: 101.9
copy form "Cilindra pamata diametrs ir 2 cm, cilindra augstums 10 cm. Aprēķini cilindra ti…"
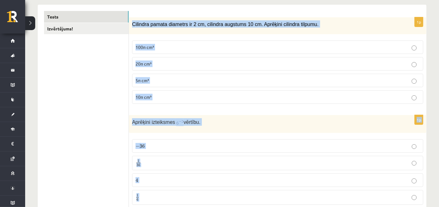
scroll to position [102, 0]
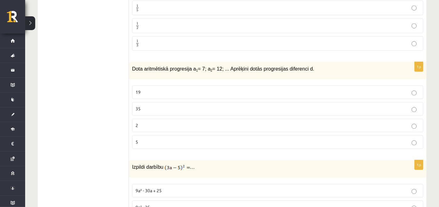
scroll to position [716, 0]
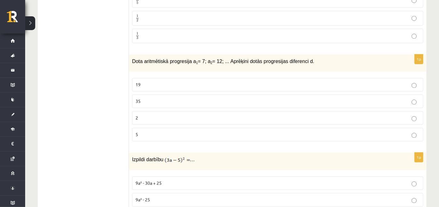
click at [161, 100] on p "35" at bounding box center [277, 101] width 284 height 7
click at [161, 132] on p "5" at bounding box center [277, 135] width 284 height 7
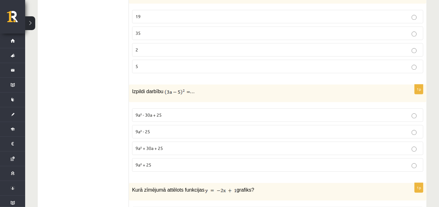
scroll to position [785, 0]
click at [153, 113] on label "9a² - 30a + 25" at bounding box center [277, 115] width 291 height 14
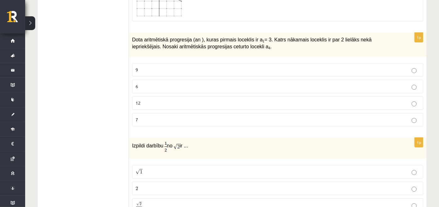
scroll to position [1206, 0]
click at [187, 66] on p "9" at bounding box center [277, 69] width 284 height 7
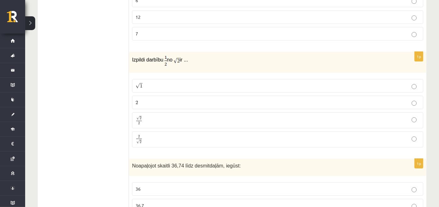
scroll to position [1292, 0]
click at [165, 95] on label "2 2" at bounding box center [277, 102] width 291 height 14
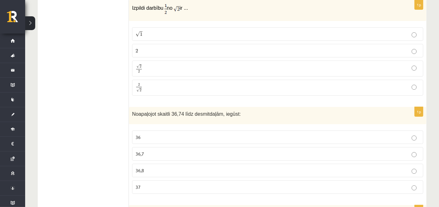
scroll to position [1351, 0]
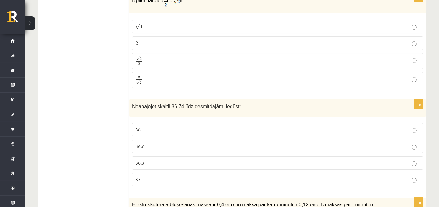
click at [147, 141] on label "36,7" at bounding box center [277, 147] width 291 height 14
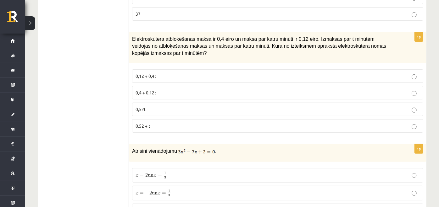
scroll to position [1517, 0]
click at [162, 89] on p "0,4 + 0,12t" at bounding box center [277, 92] width 284 height 7
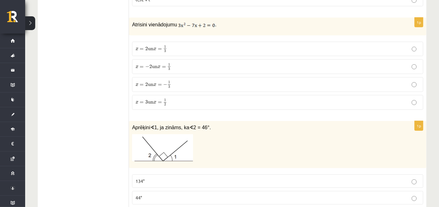
scroll to position [1644, 0]
click at [151, 64] on span "2" at bounding box center [150, 66] width 3 height 4
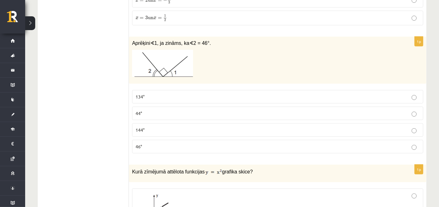
scroll to position [1734, 0]
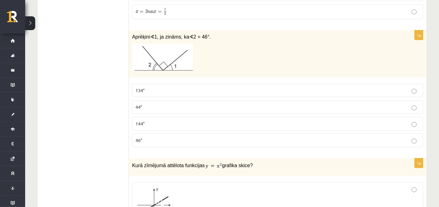
click at [156, 84] on label "134°" at bounding box center [277, 91] width 291 height 14
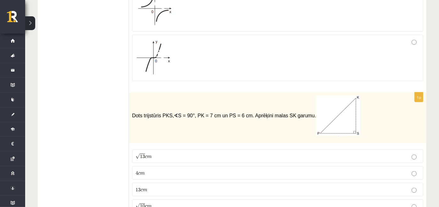
scroll to position [2028, 0]
click at [172, 153] on p "√ 13 c m 13 c m" at bounding box center [277, 156] width 284 height 7
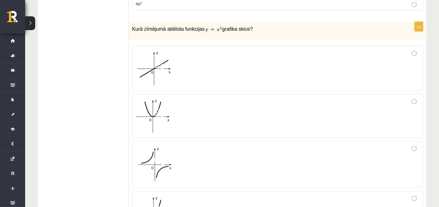
scroll to position [1870, 0]
click at [165, 108] on img at bounding box center [153, 117] width 36 height 34
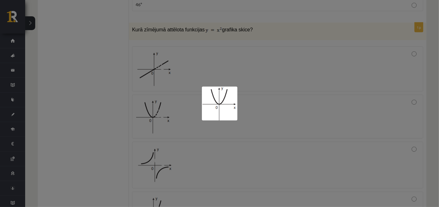
click at [203, 140] on div at bounding box center [219, 103] width 439 height 207
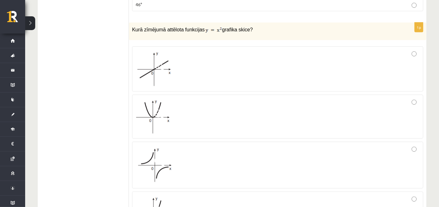
click at [410, 146] on div at bounding box center [277, 166] width 284 height 40
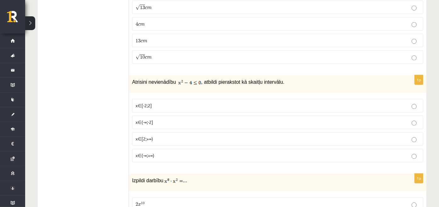
scroll to position [2177, 0]
click at [169, 99] on label "x∈[-2;2]" at bounding box center [277, 106] width 291 height 14
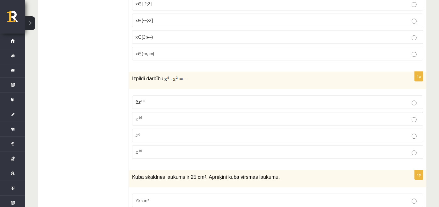
scroll to position [2277, 0]
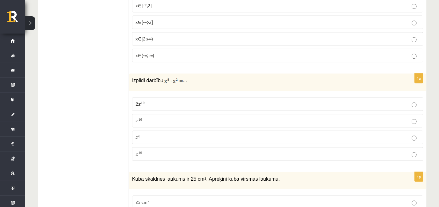
click at [158, 118] on p "x 16 x 16" at bounding box center [277, 121] width 284 height 7
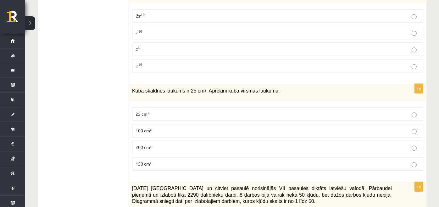
scroll to position [2366, 0]
click at [199, 157] on label "150 cm²" at bounding box center [277, 164] width 291 height 14
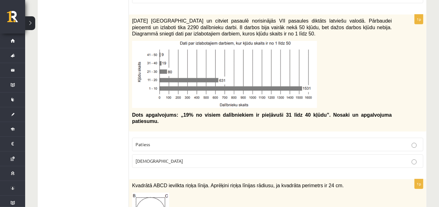
scroll to position [2536, 0]
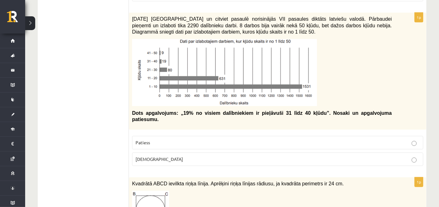
click at [148, 140] on span "Patiess" at bounding box center [142, 143] width 14 height 6
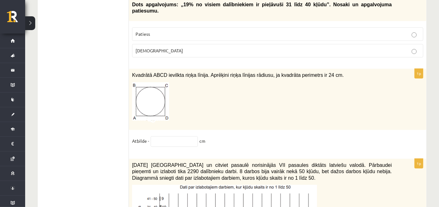
scroll to position [2645, 0]
click at [159, 136] on input "text" at bounding box center [174, 141] width 47 height 11
type input "*"
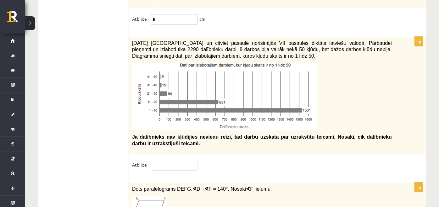
scroll to position [2773, 0]
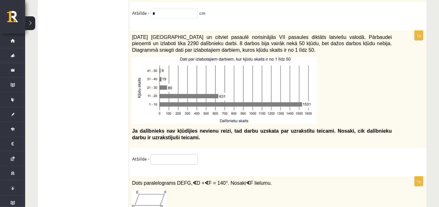
click at [173, 154] on input "text" at bounding box center [174, 159] width 47 height 11
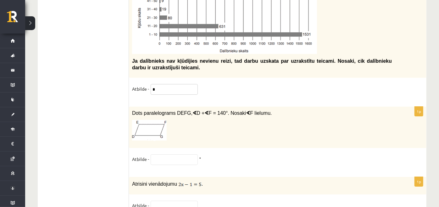
scroll to position [2842, 0]
type input "*"
click at [166, 155] on input "text" at bounding box center [174, 160] width 47 height 11
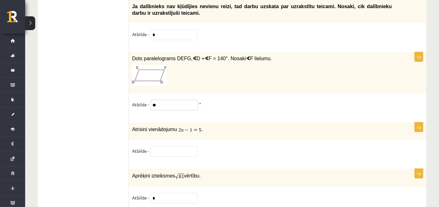
scroll to position [2901, 0]
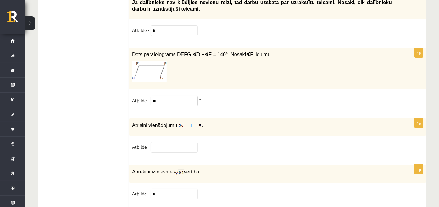
type input "**"
click at [165, 142] on input "text" at bounding box center [174, 147] width 47 height 11
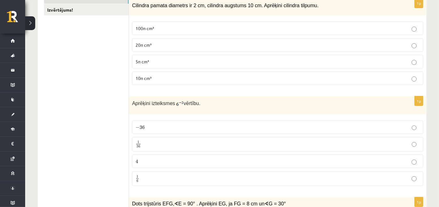
scroll to position [0, 0]
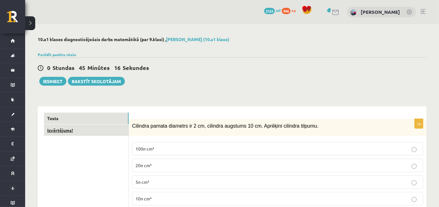
type input "***"
click at [92, 135] on link "Izvērtējums!" at bounding box center [86, 131] width 85 height 12
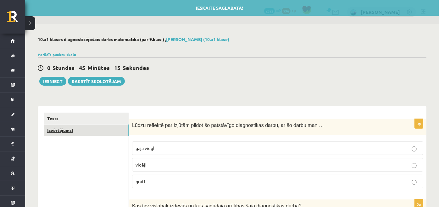
click at [92, 135] on link "Izvērtējums!" at bounding box center [86, 131] width 85 height 12
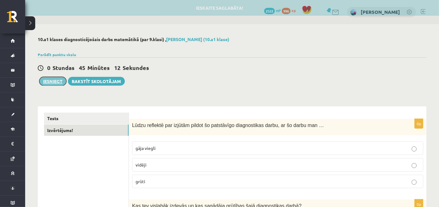
click at [48, 84] on button "Iesniegt" at bounding box center [52, 81] width 27 height 9
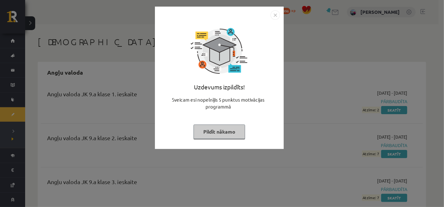
click at [229, 130] on button "Pildīt nākamo" at bounding box center [220, 132] width 52 height 14
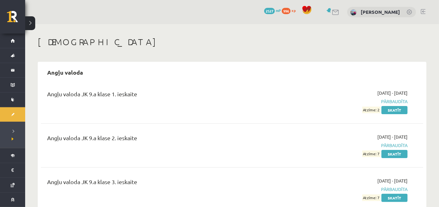
click at [210, 47] on h1 "[DEMOGRAPHIC_DATA]" at bounding box center [232, 42] width 389 height 11
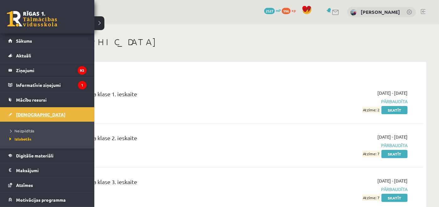
click at [14, 115] on link "[DEMOGRAPHIC_DATA]" at bounding box center [47, 115] width 78 height 14
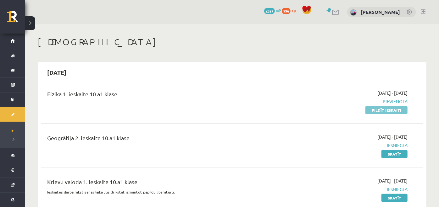
click at [375, 109] on link "Pildīt ieskaiti" at bounding box center [386, 110] width 42 height 8
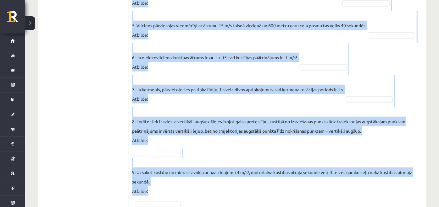
scroll to position [434, 0]
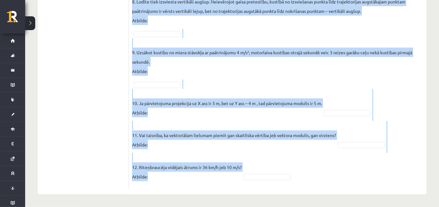
drag, startPoint x: 134, startPoint y: 114, endPoint x: 167, endPoint y: 188, distance: 80.6
copy form "Lor ipsumdolors am consect? ADIP E Sedd eiusmo temporincid: U – labo etdolo (Ma…"
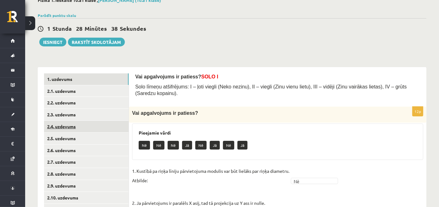
scroll to position [35, 0]
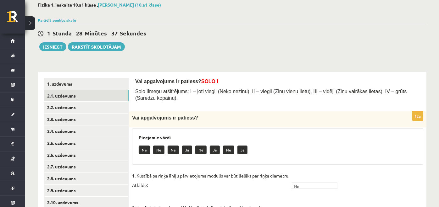
click at [81, 94] on link "2.1. uzdevums" at bounding box center [86, 96] width 85 height 12
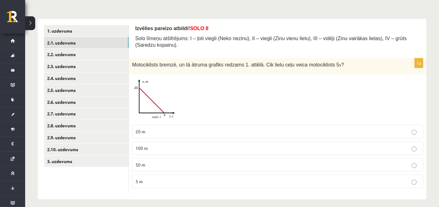
scroll to position [87, 0]
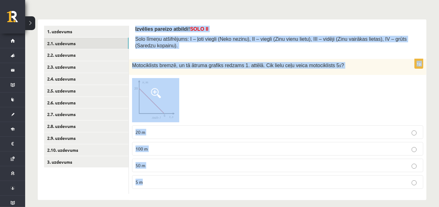
drag, startPoint x: 135, startPoint y: 22, endPoint x: 169, endPoint y: 176, distance: 158.1
click at [169, 176] on div "Izvēlies pareizo atbildi! SOLO II Solo līmeņu atšifrējums: I – ļoti viegli (Nek…" at bounding box center [277, 109] width 297 height 181
copy form "Izvēlies pareizo atbildi! SOLO II Solo līmeņu atšifrējums: I – ļoti viegli (Nek…"
click at [173, 165] on p "50 m" at bounding box center [277, 166] width 284 height 7
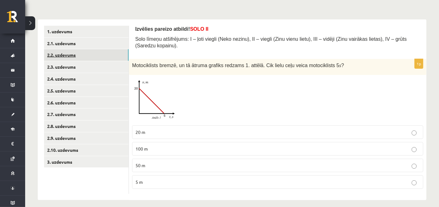
click at [89, 54] on link "2.2. uzdevums" at bounding box center [86, 55] width 85 height 12
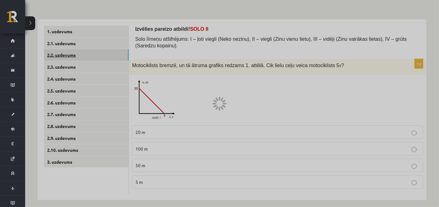
scroll to position [66, 0]
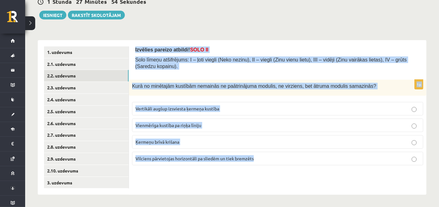
drag, startPoint x: 135, startPoint y: 45, endPoint x: 283, endPoint y: 171, distance: 194.7
click at [283, 171] on div "Izvēlies pareizo atbildi! SOLO II Solo līmeņu atšifrējums: I – ļoti viegli (Nek…" at bounding box center [277, 117] width 297 height 155
copy form "Izvēlies pareizo atbildi! SOLO II Solo līmeņu atšifrējums: I – ļoti viegli (Nek…"
click at [231, 110] on p "Vertikāli augšup izsviesta ķermeņa kustība" at bounding box center [277, 109] width 284 height 7
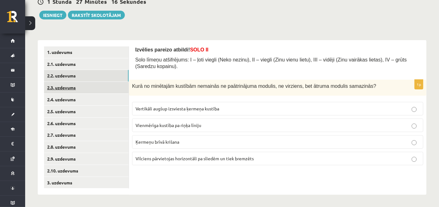
click at [119, 86] on link "2.3. uzdevums" at bounding box center [86, 88] width 85 height 12
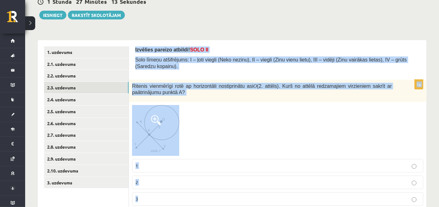
scroll to position [106, 0]
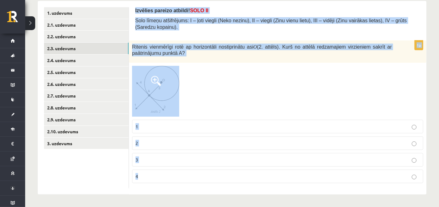
drag, startPoint x: 133, startPoint y: 47, endPoint x: 178, endPoint y: 208, distance: 167.5
copy form "Izvēlies pareizo atbildi! SOLO II Solo līmeņu atšifrējums: I – ļoti viegli (Nek…"
click at [153, 145] on p "2" at bounding box center [277, 143] width 284 height 7
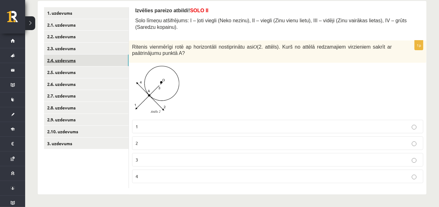
click at [108, 60] on link "2.4. uzdevums" at bounding box center [86, 61] width 85 height 12
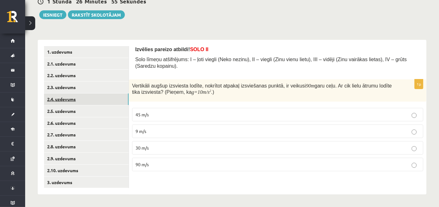
scroll to position [66, 0]
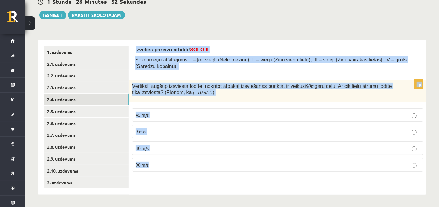
drag, startPoint x: 137, startPoint y: 46, endPoint x: 156, endPoint y: 199, distance: 154.3
click at [156, 199] on div "**********" at bounding box center [232, 83] width 414 height 250
copy form "zvēlies pareizo atbildi! SOLO II Solo līmeņu atšifrējums: I – ļoti viegli (Neko…"
click at [162, 154] on label "30 m/s" at bounding box center [277, 149] width 291 height 14
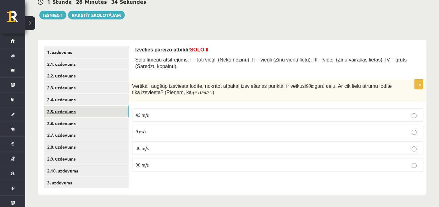
click at [90, 113] on link "2.5. uzdevums" at bounding box center [86, 112] width 85 height 12
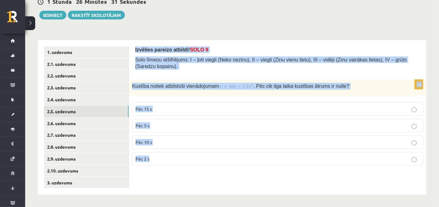
drag, startPoint x: 134, startPoint y: 46, endPoint x: 157, endPoint y: 159, distance: 115.5
click at [157, 159] on div "Izvēlies pareizo atbildi! SOLO II Solo līmeņu atšifrējums: I – ļoti viegli (Nek…" at bounding box center [277, 117] width 297 height 155
copy form "Izvēlies pareizo atbildi! SOLO II Solo līmeņu atšifrējums: I – ļoti viegli (Nek…"
click at [163, 128] on p "Pēc 5 s" at bounding box center [277, 126] width 284 height 7
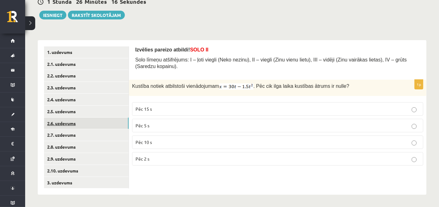
click at [107, 126] on link "2.6. uzdevums" at bounding box center [86, 124] width 85 height 12
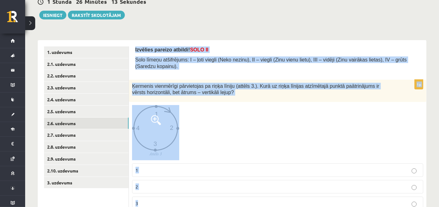
scroll to position [110, 0]
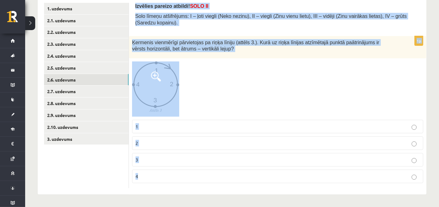
drag, startPoint x: 135, startPoint y: 46, endPoint x: 171, endPoint y: 179, distance: 138.1
click at [171, 179] on form "Izvēlies pareizo atbildi! SOLO II Solo līmeņu atšifrējums: I – ļoti viegli (Nek…" at bounding box center [277, 96] width 285 height 186
copy form "Izvēlies pareizo atbildi! SOLO II Solo līmeņu atšifrējums: I – ļoti viegli (Nek…"
click at [163, 142] on p "2" at bounding box center [277, 143] width 284 height 7
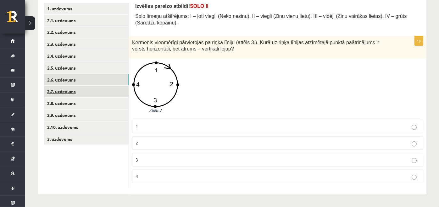
click at [108, 94] on link "2.7. uzdevums" at bounding box center [86, 92] width 85 height 12
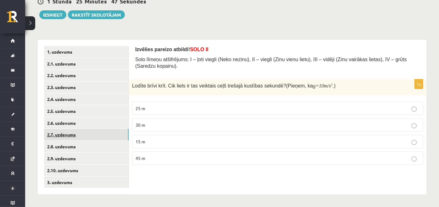
scroll to position [66, 0]
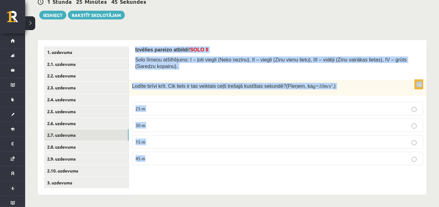
drag, startPoint x: 130, startPoint y: 44, endPoint x: 163, endPoint y: 176, distance: 136.2
click at [163, 176] on div "Izvēlies pareizo atbildi! SOLO II Solo līmeņu atšifrējums: I – ļoti viegli (Nek…" at bounding box center [277, 117] width 297 height 155
copy form "Izvēlies pareizo atbildi! SOLO II Solo līmeņu atšifrējums: I – ļoti viegli (Nek…"
click at [157, 111] on p "25 m" at bounding box center [277, 109] width 284 height 7
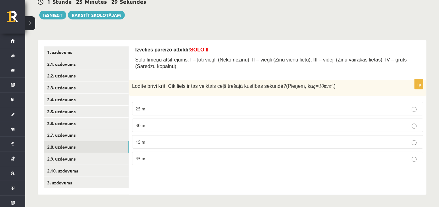
click at [88, 148] on link "2.8. uzdevums" at bounding box center [86, 147] width 85 height 12
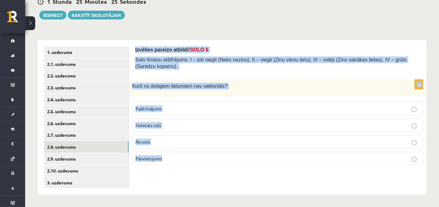
drag, startPoint x: 133, startPoint y: 46, endPoint x: 186, endPoint y: 164, distance: 129.7
click at [186, 164] on div "Izvēlies pareizo atbildi! SOLO II Solo līmeņu atšifrējums: I – ļoti viegli (Nek…" at bounding box center [277, 117] width 297 height 155
copy form "Izvēlies pareizo atbildi! SOLO II Solo līmeņu atšifrējums: I – ļoti viegli (Nek…"
click at [170, 121] on label "Noietais ceļš" at bounding box center [277, 126] width 291 height 14
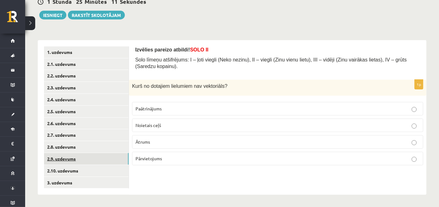
click at [95, 160] on link "2.9. uzdevums" at bounding box center [86, 159] width 85 height 12
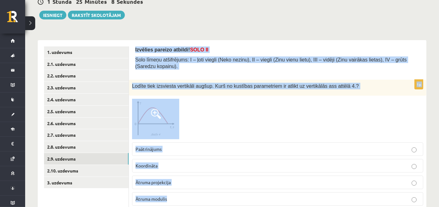
scroll to position [89, 0]
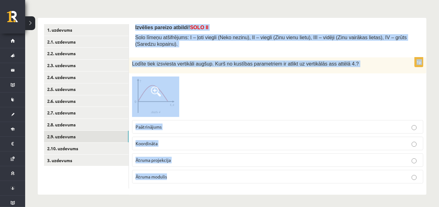
drag, startPoint x: 134, startPoint y: 45, endPoint x: 179, endPoint y: 193, distance: 154.6
click at [179, 193] on div "Izvēlies pareizo atbildi! SOLO II Solo līmeņu atšifrējums: I – ļoti viegli (Nek…" at bounding box center [277, 106] width 297 height 177
copy form "Izvēlies pareizo atbildi! SOLO II Solo līmeņu atšifrējums: I – ļoti viegli (Nek…"
click at [189, 142] on p "Koordināta" at bounding box center [277, 144] width 284 height 7
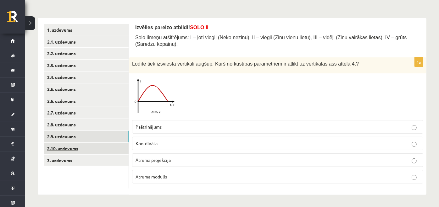
click at [101, 144] on link "2.10. uzdevums" at bounding box center [86, 149] width 85 height 12
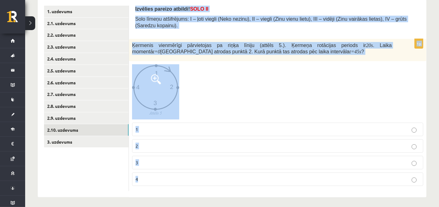
scroll to position [110, 0]
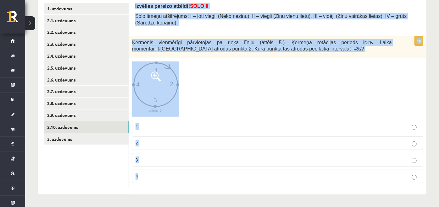
drag, startPoint x: 135, startPoint y: 26, endPoint x: 161, endPoint y: 200, distance: 175.8
click at [161, 200] on div "**********" at bounding box center [232, 60] width 414 height 293
click at [158, 159] on p "3" at bounding box center [277, 160] width 284 height 7
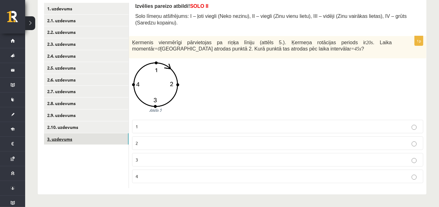
click at [101, 140] on link "3. uzdevums" at bounding box center [86, 140] width 85 height 12
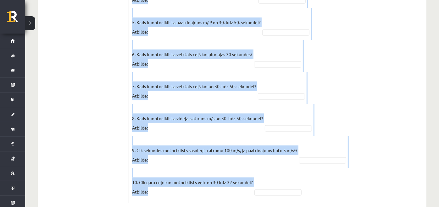
scroll to position [525, 0]
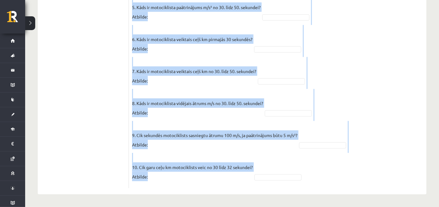
drag, startPoint x: 133, startPoint y: 114, endPoint x: 175, endPoint y: 203, distance: 98.7
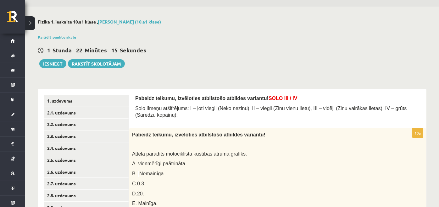
scroll to position [0, 0]
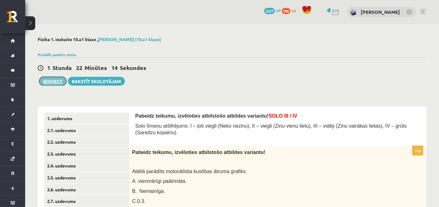
click at [51, 83] on button "Iesniegt" at bounding box center [52, 81] width 27 height 9
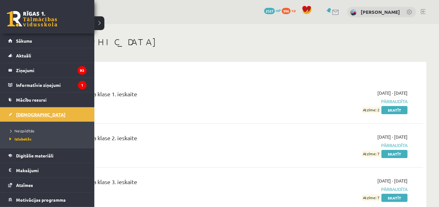
click at [12, 110] on link "[DEMOGRAPHIC_DATA]" at bounding box center [47, 115] width 78 height 14
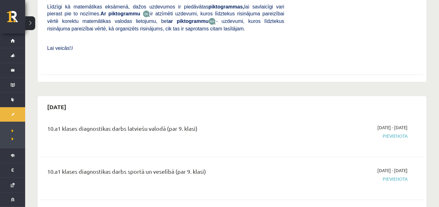
scroll to position [394, 0]
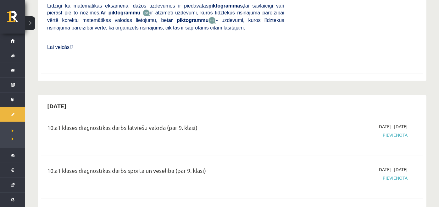
click at [198, 99] on div "[DATE]" at bounding box center [232, 106] width 382 height 15
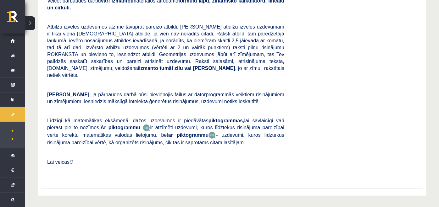
scroll to position [16, 0]
